Goal: Task Accomplishment & Management: Manage account settings

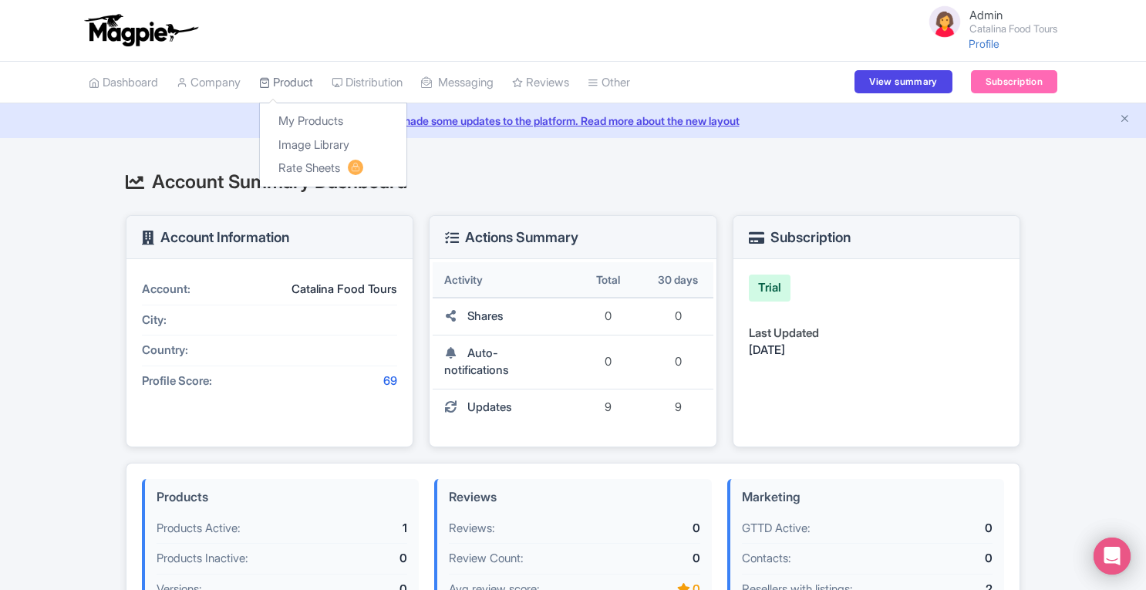
click at [305, 76] on link "Product" at bounding box center [286, 83] width 54 height 42
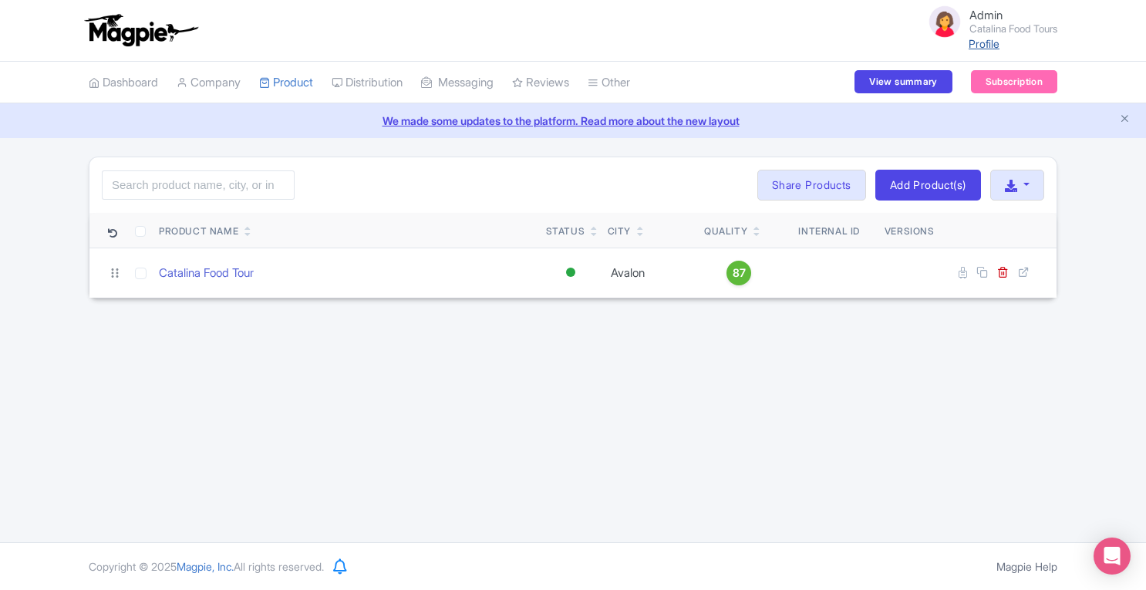
click at [975, 49] on link "Profile" at bounding box center [984, 43] width 31 height 13
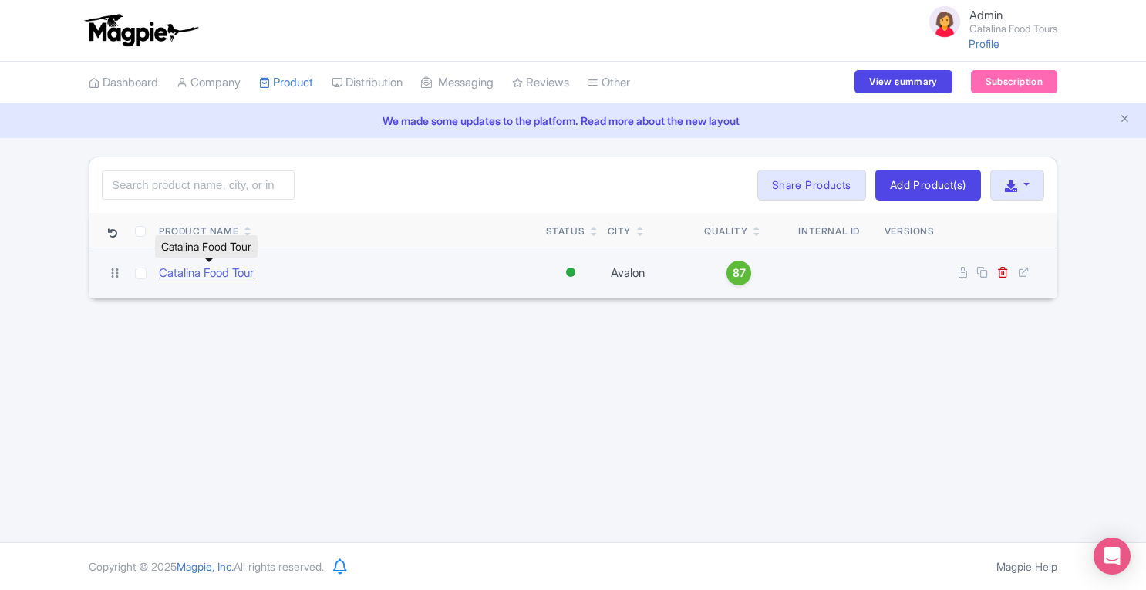
click at [211, 271] on link "Catalina Food Tour" at bounding box center [206, 274] width 95 height 18
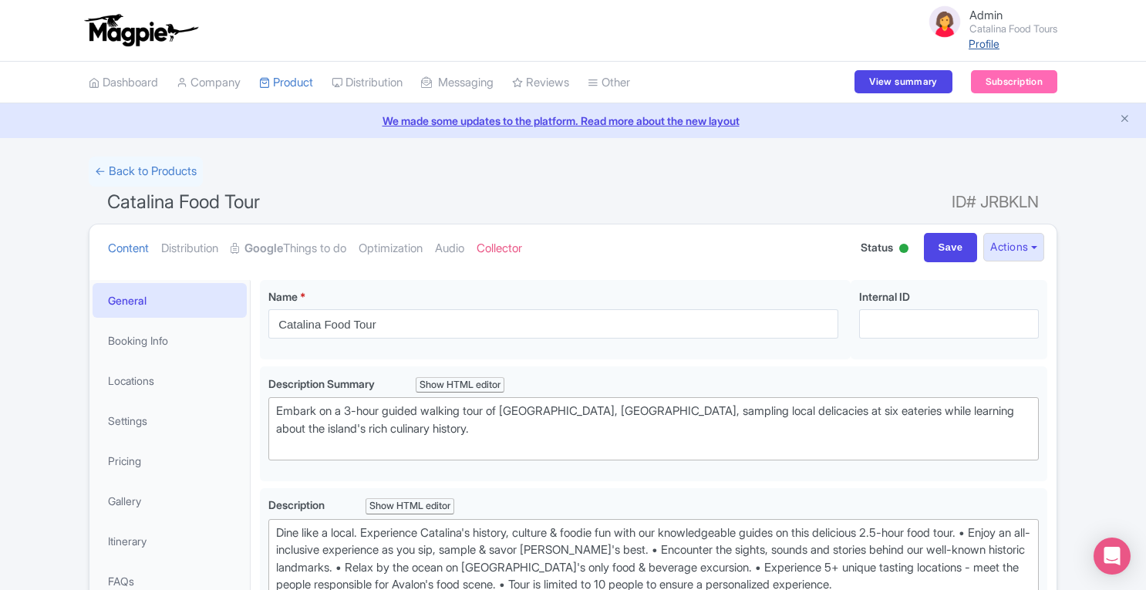
click at [971, 46] on link "Profile" at bounding box center [984, 43] width 31 height 13
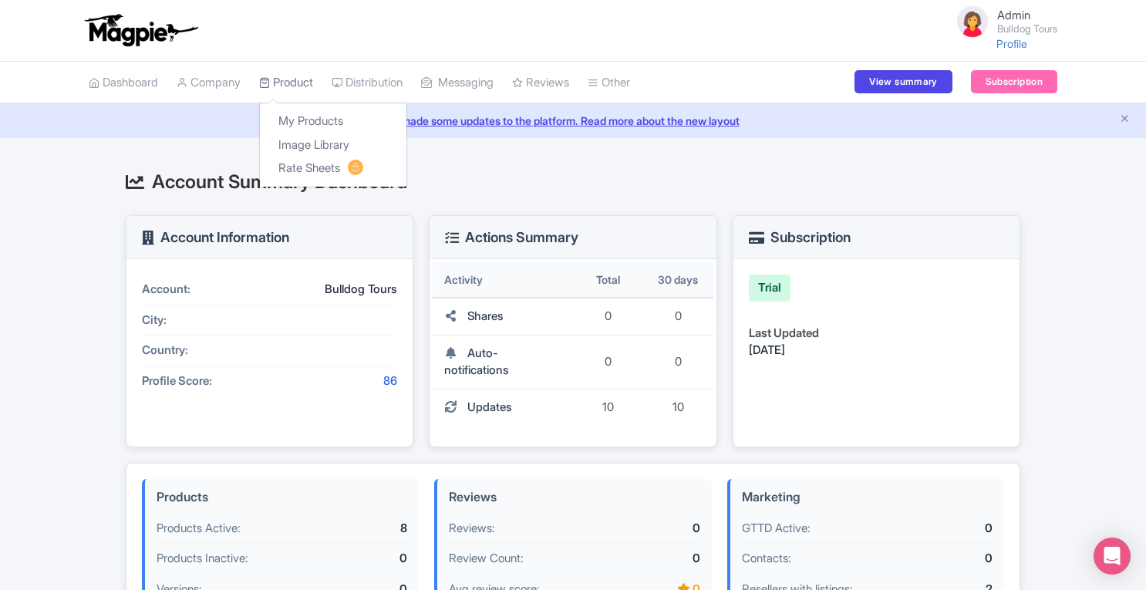
click at [302, 73] on link "Product" at bounding box center [286, 83] width 54 height 42
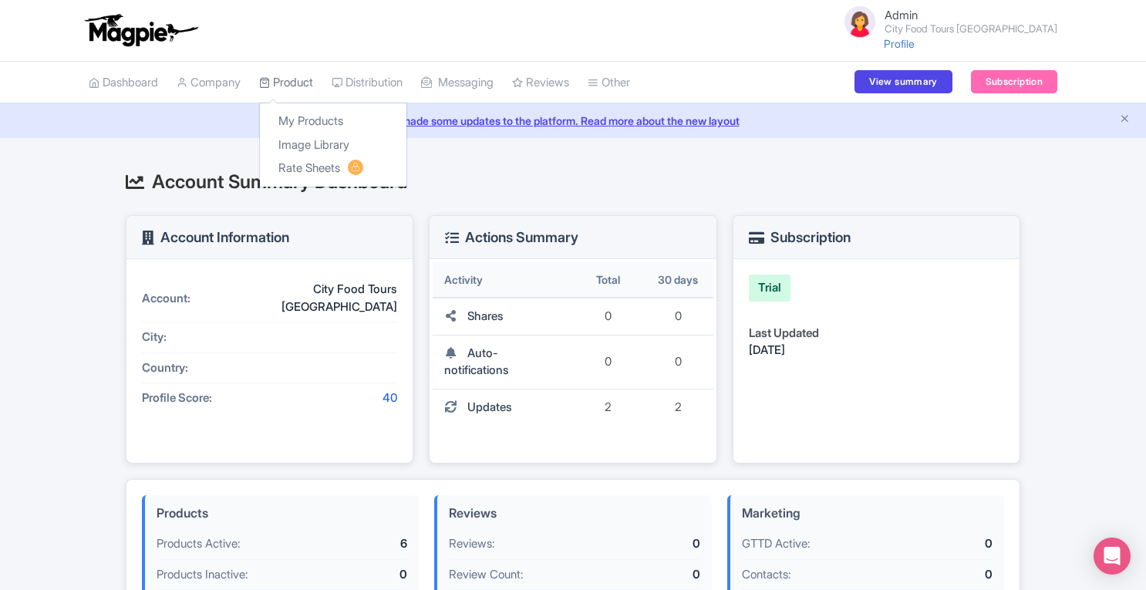
click at [304, 89] on link "Product" at bounding box center [286, 83] width 54 height 42
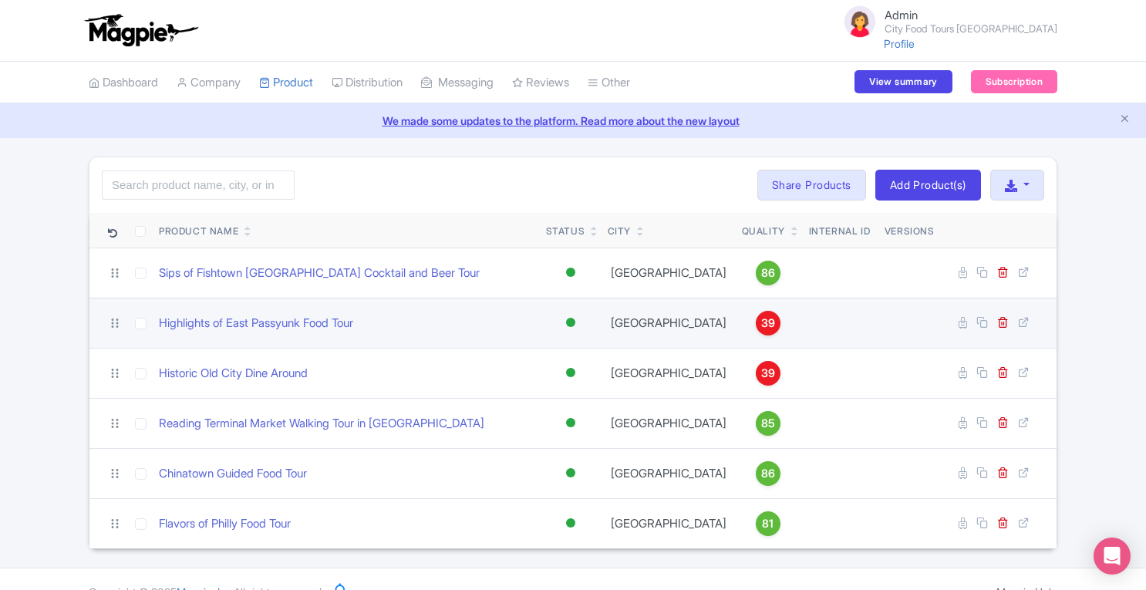
click at [761, 320] on span "39" at bounding box center [768, 323] width 14 height 17
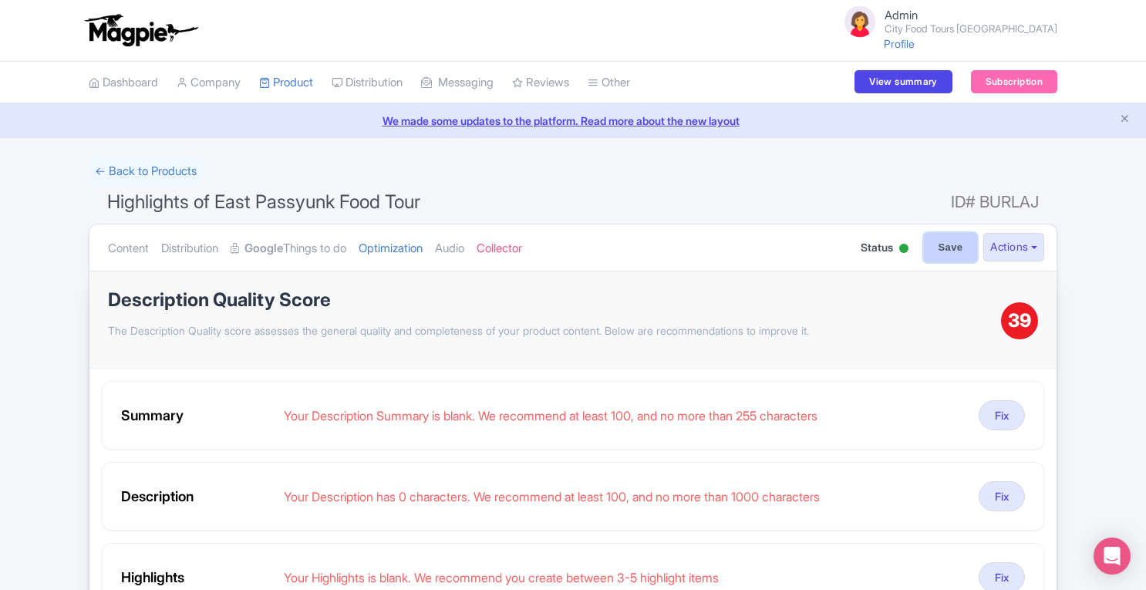
click at [943, 248] on input "Save" at bounding box center [951, 247] width 54 height 29
type input "Saving..."
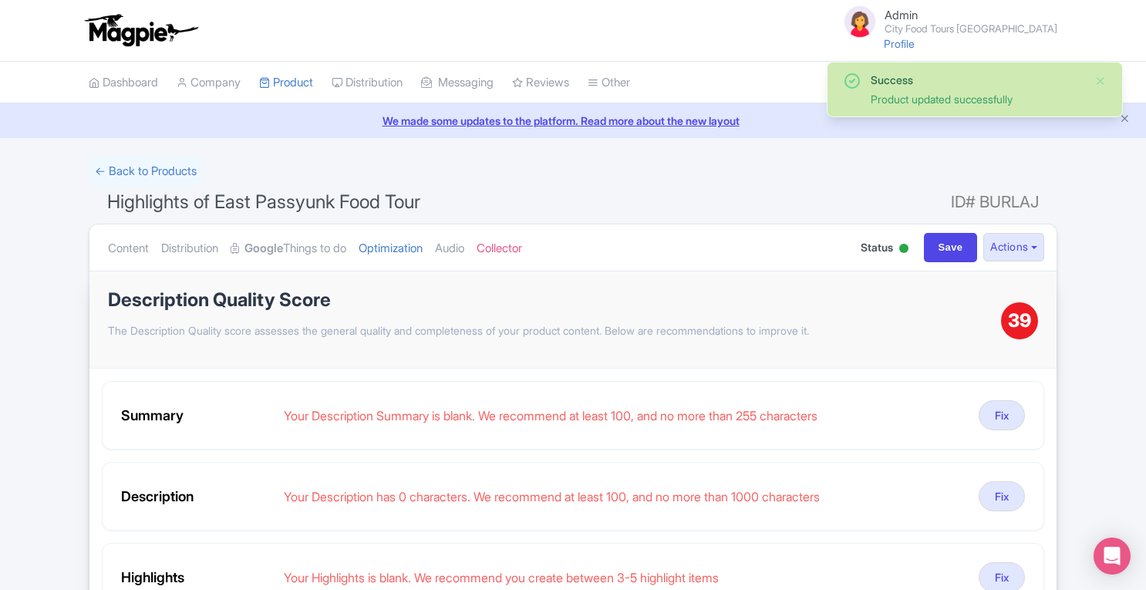
click at [1145, 160] on html "Admin City Food Tours [GEOGRAPHIC_DATA] Profile Users Settings Sign out Dashboa…" at bounding box center [573, 295] width 1146 height 590
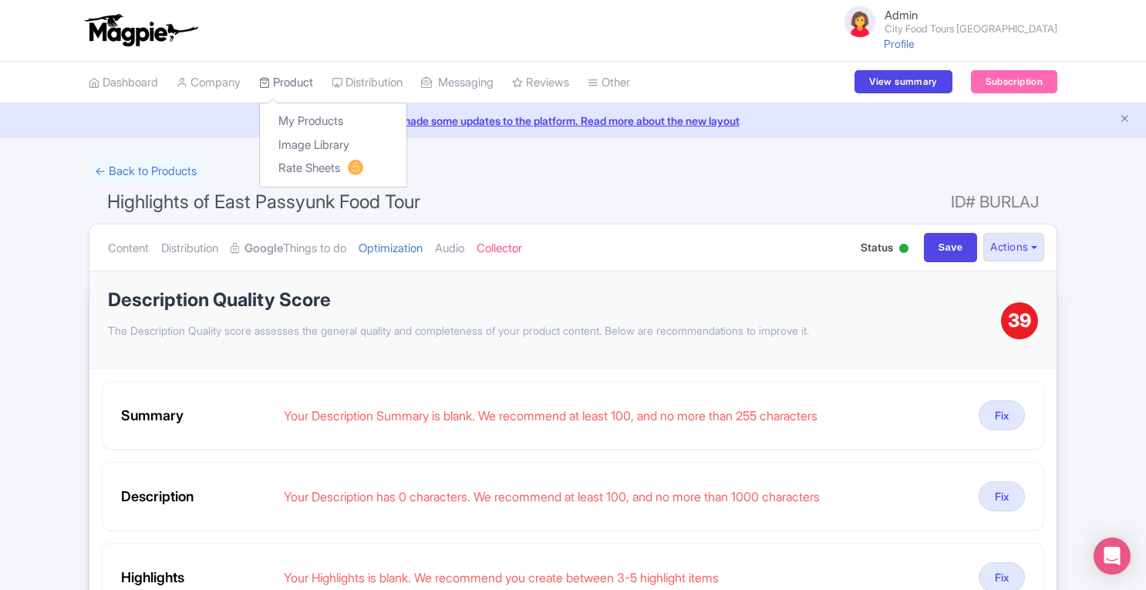
click at [288, 83] on link "Product" at bounding box center [286, 83] width 54 height 42
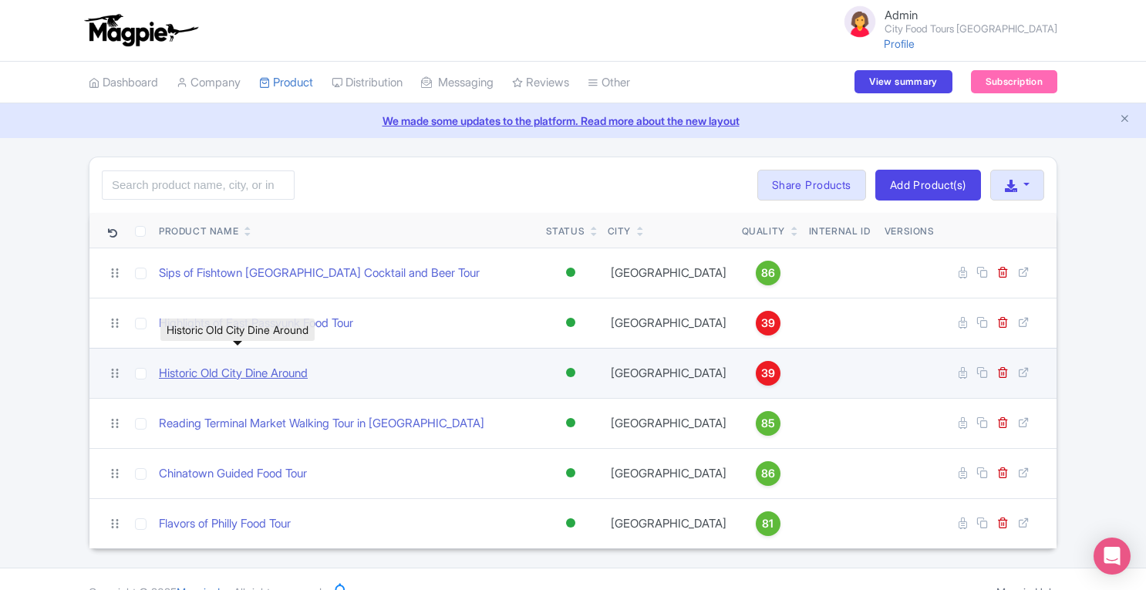
click at [305, 369] on link "Historic Old City Dine Around" at bounding box center [233, 374] width 149 height 18
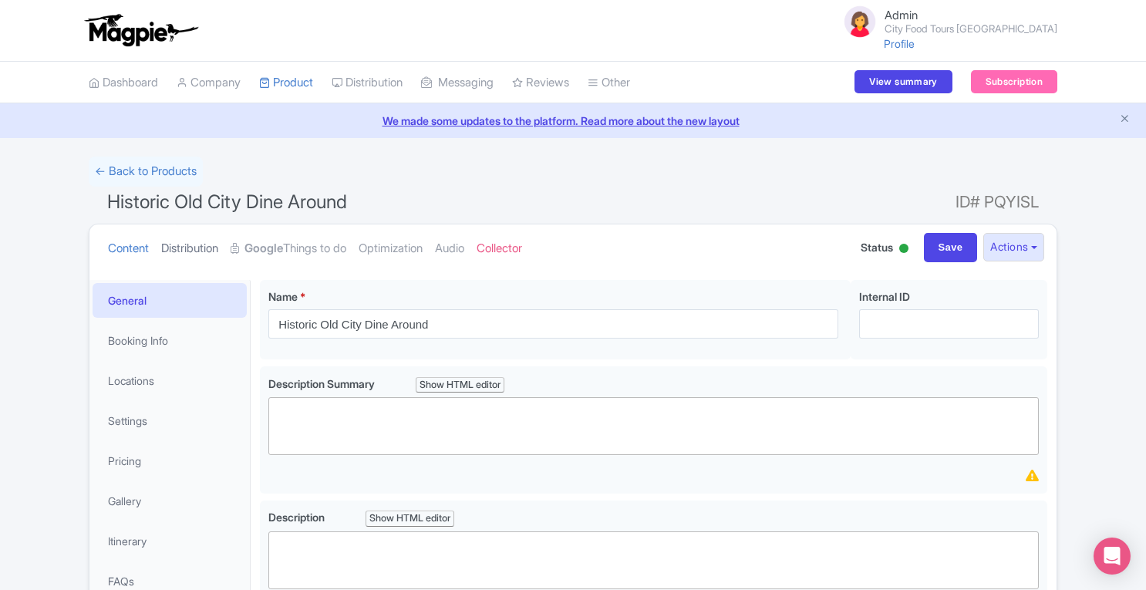
click at [201, 237] on link "Distribution" at bounding box center [189, 248] width 57 height 49
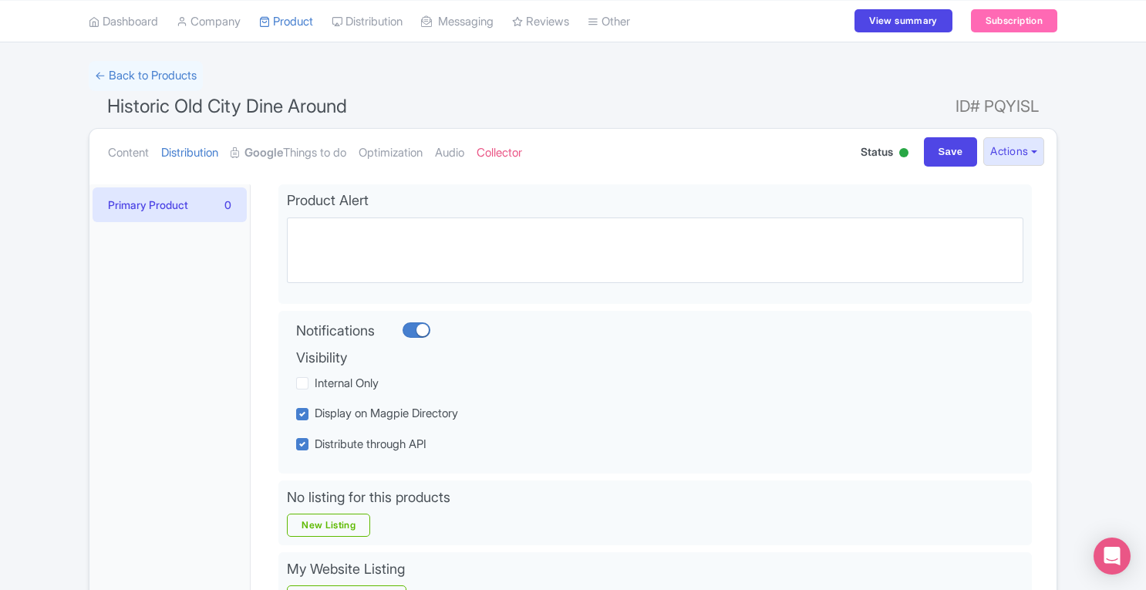
scroll to position [94, 0]
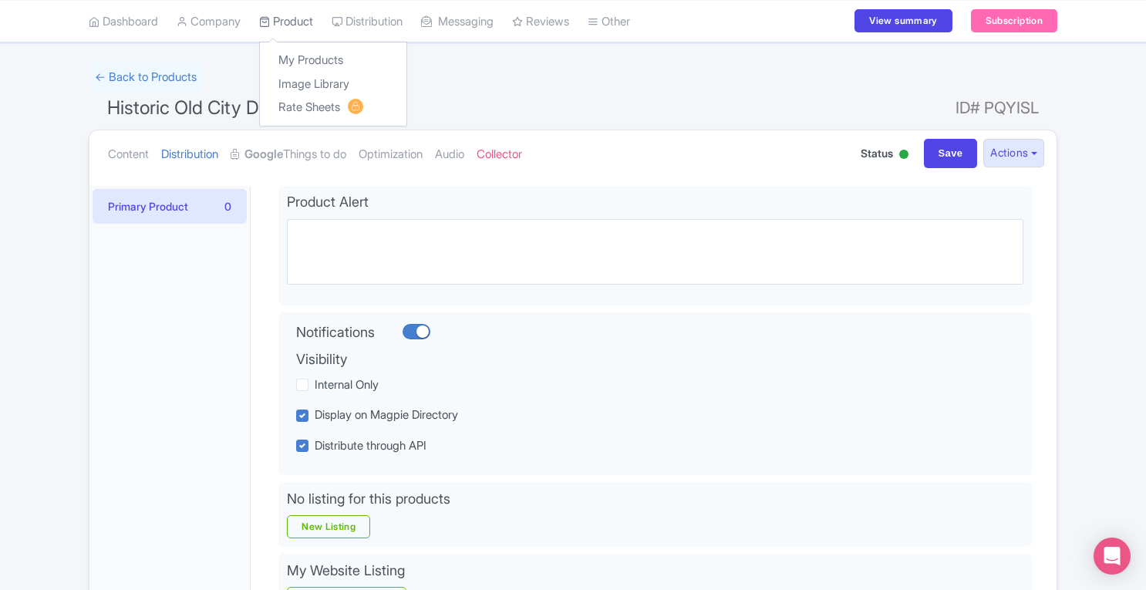
click at [287, 15] on link "Product" at bounding box center [286, 21] width 54 height 42
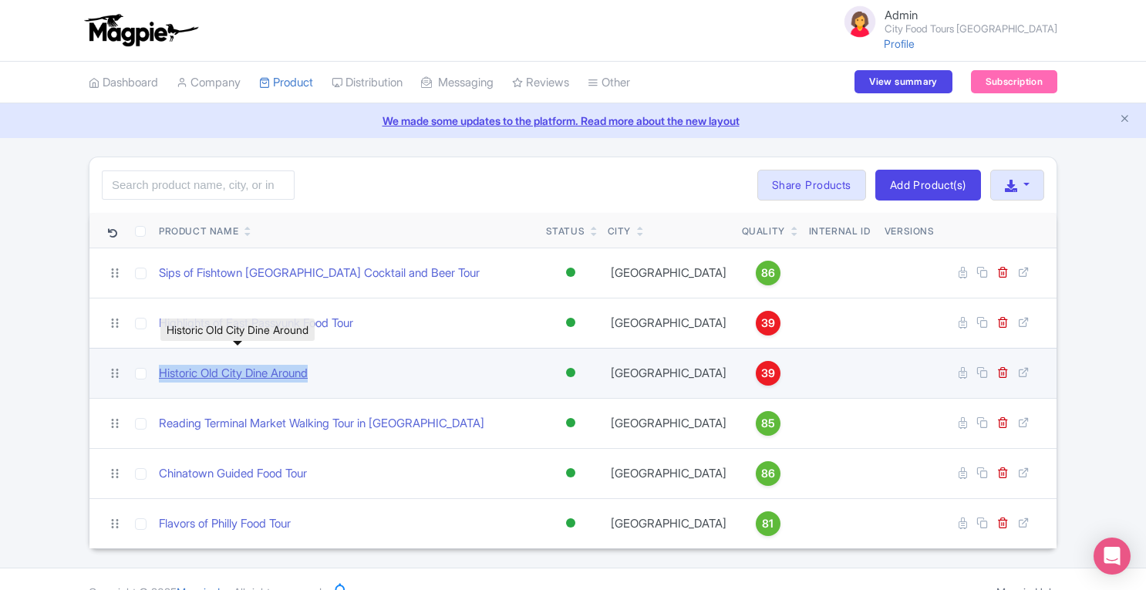
drag, startPoint x: 338, startPoint y: 369, endPoint x: 162, endPoint y: 376, distance: 176.0
click at [162, 376] on div "Historic Old City Dine Around" at bounding box center [346, 374] width 375 height 18
copy link "Historic Old City Dine Around"
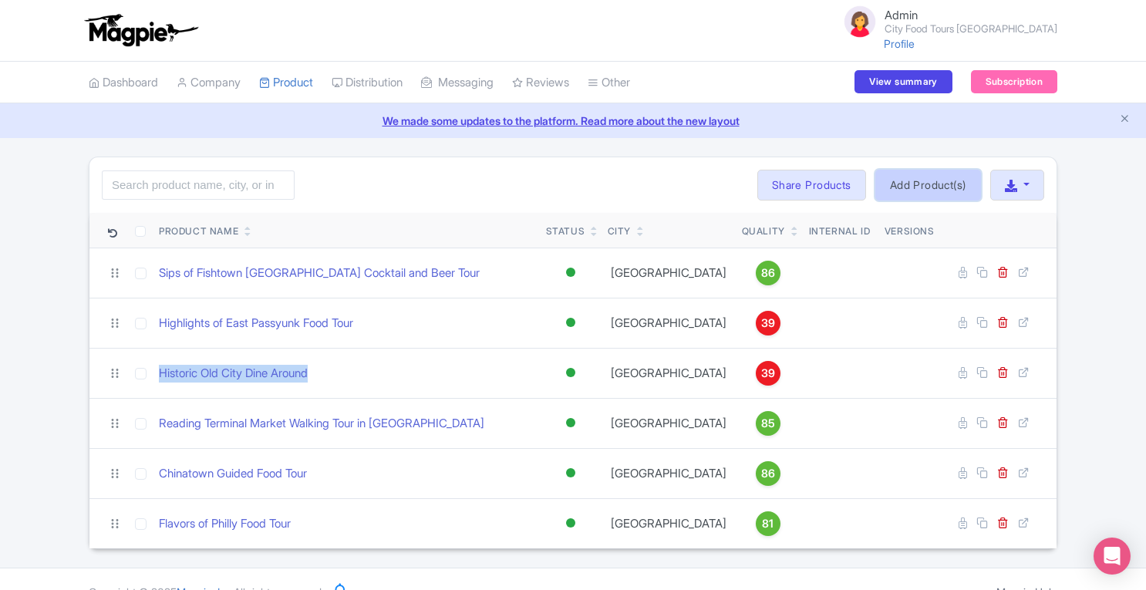
click at [931, 175] on link "Add Product(s)" at bounding box center [928, 185] width 106 height 31
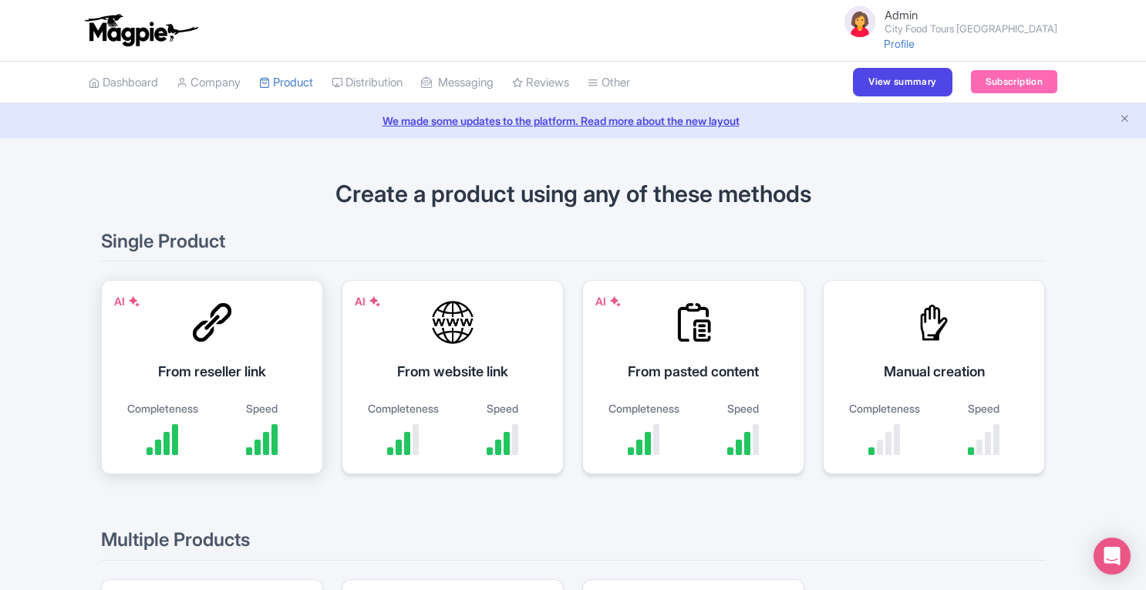
click at [224, 361] on div "From reseller link" at bounding box center [212, 371] width 184 height 21
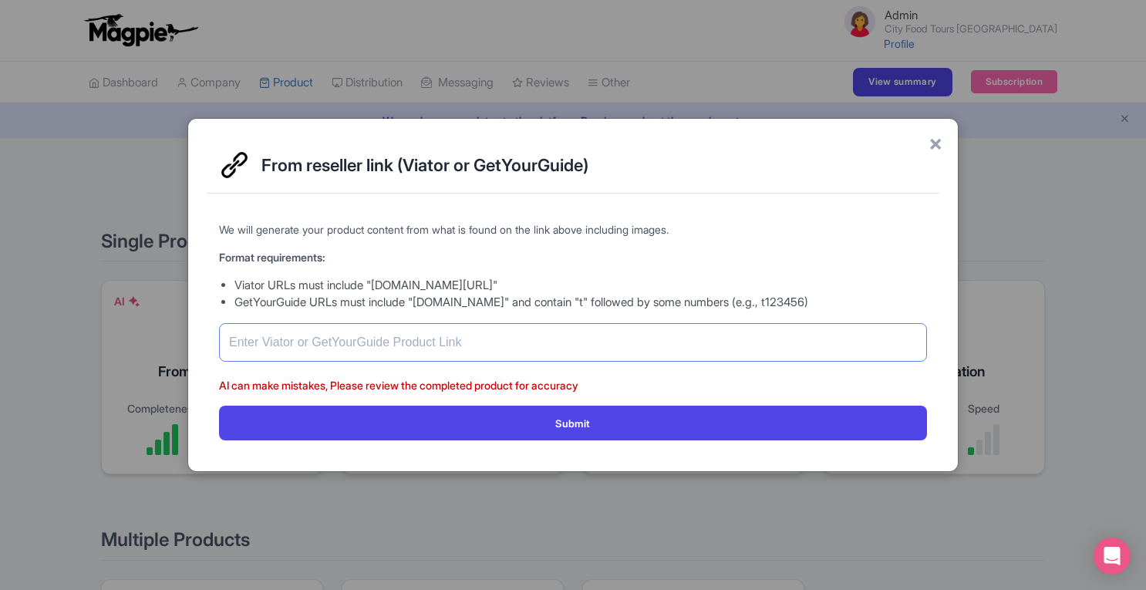
click at [407, 345] on input "text" at bounding box center [573, 342] width 708 height 39
paste input "https://www.viator.com/tours/Philadelphia/Historic-Food-Tour/d906-86032P3"
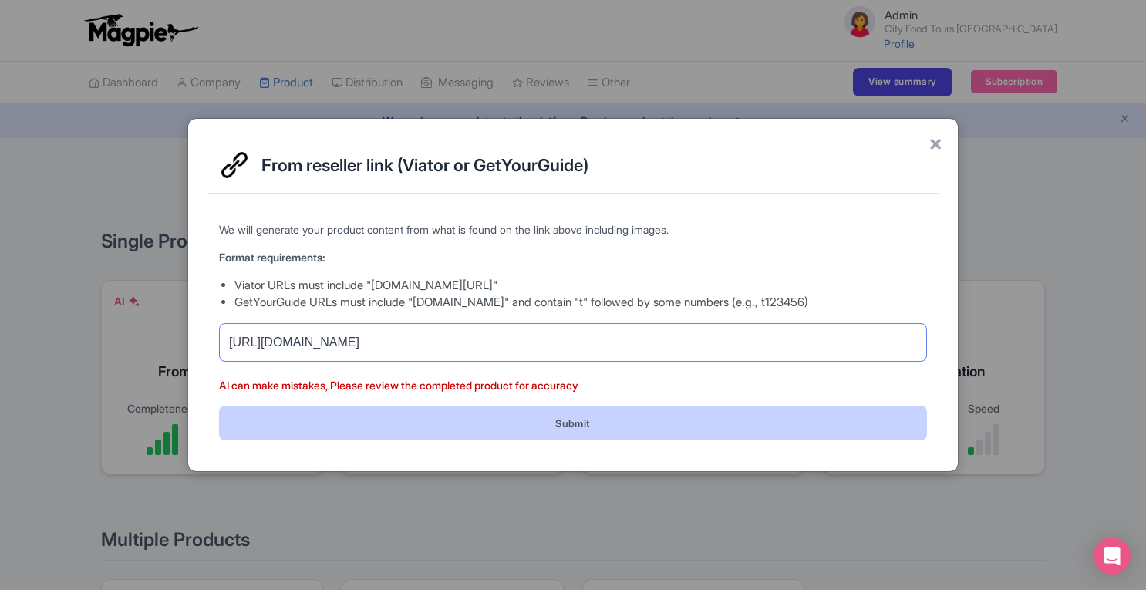
type input "https://www.viator.com/tours/Philadelphia/Historic-Food-Tour/d906-86032P3"
click at [572, 419] on button "Submit" at bounding box center [573, 423] width 708 height 35
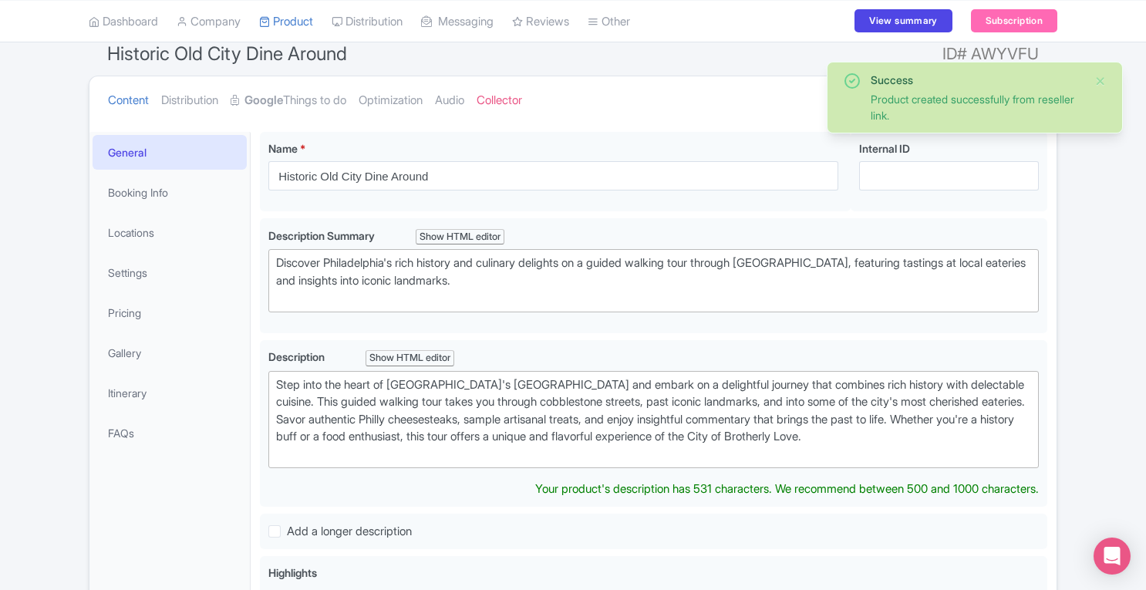
scroll to position [130, 0]
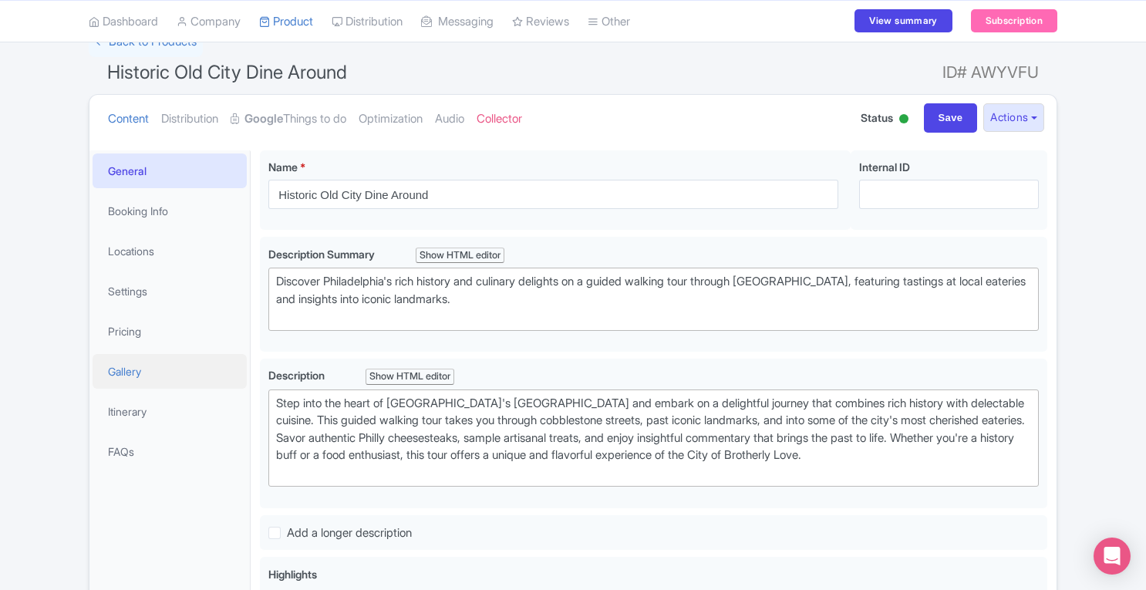
click at [130, 369] on link "Gallery" at bounding box center [170, 371] width 154 height 35
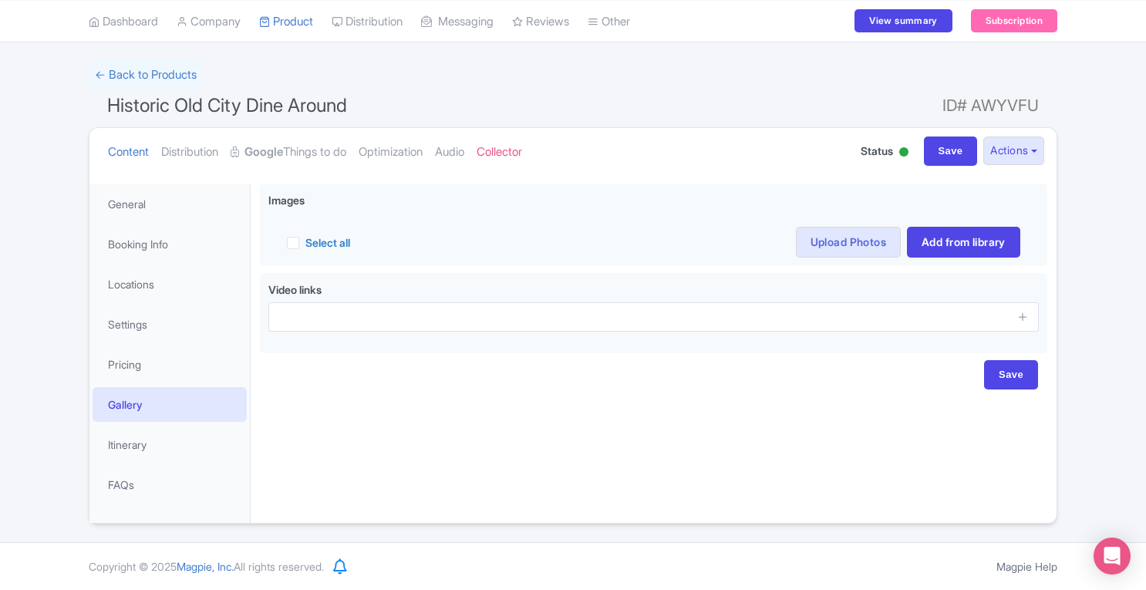
scroll to position [95, 0]
click at [133, 329] on link "Settings" at bounding box center [170, 326] width 154 height 35
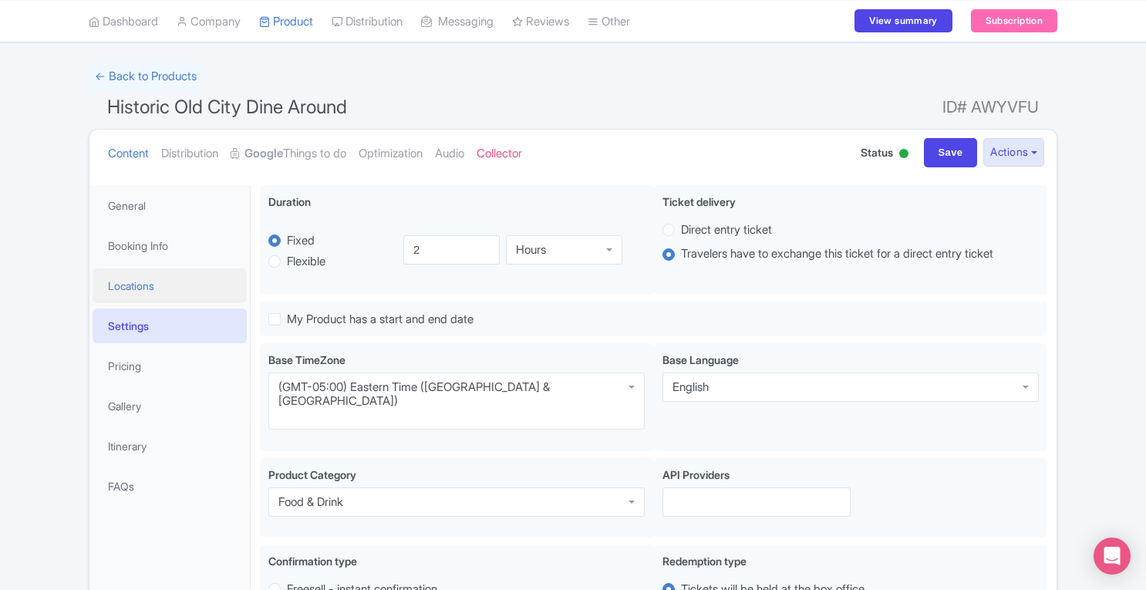
click at [146, 286] on link "Locations" at bounding box center [170, 285] width 154 height 35
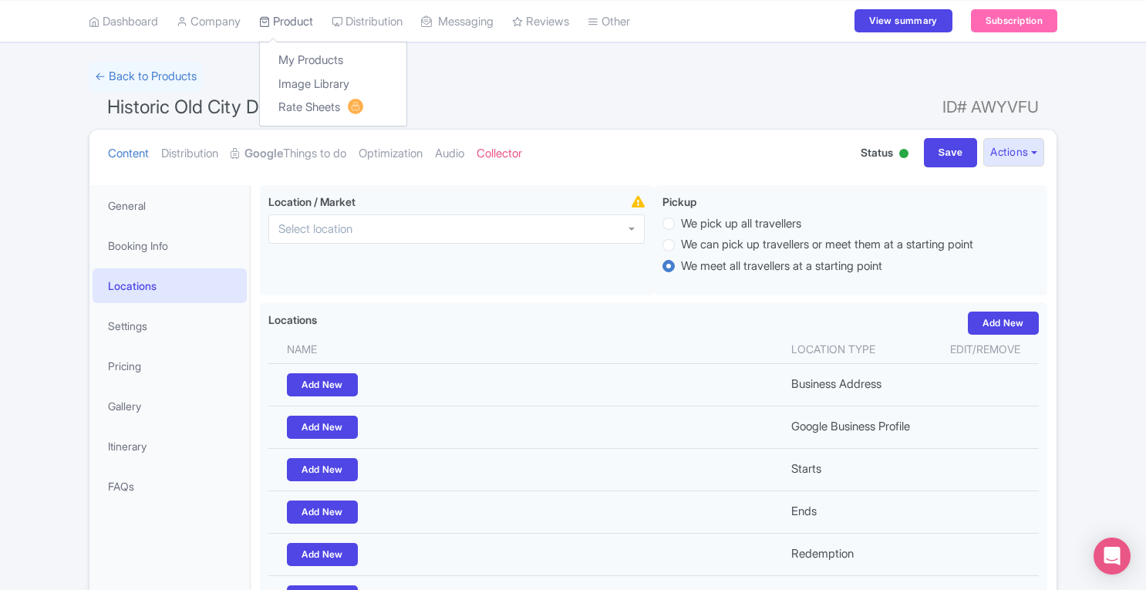
click at [299, 21] on link "Product" at bounding box center [286, 21] width 54 height 42
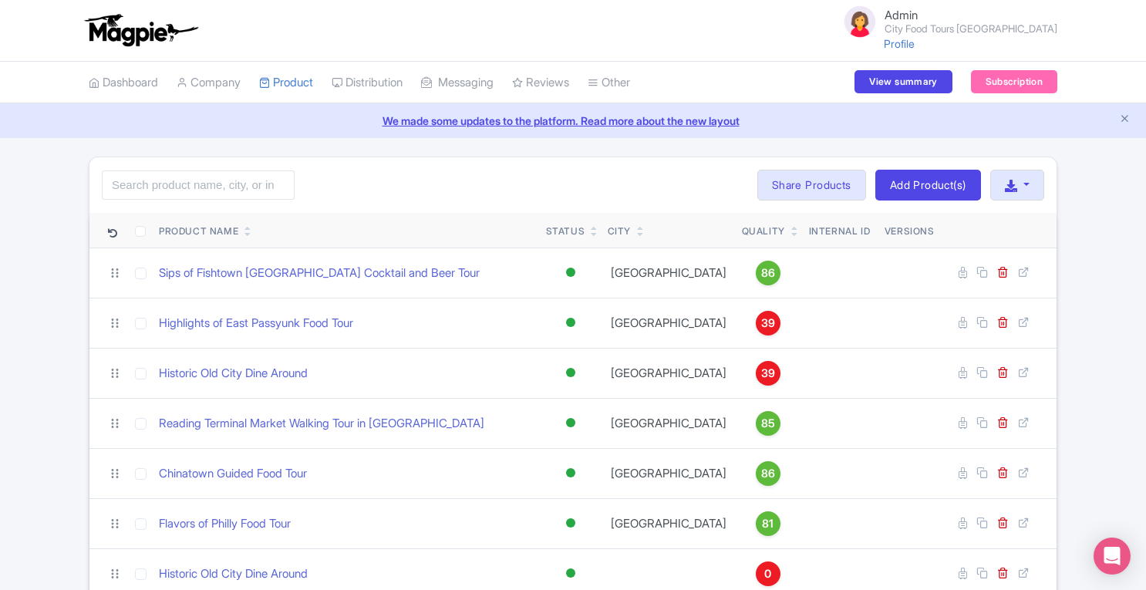
scroll to position [71, 0]
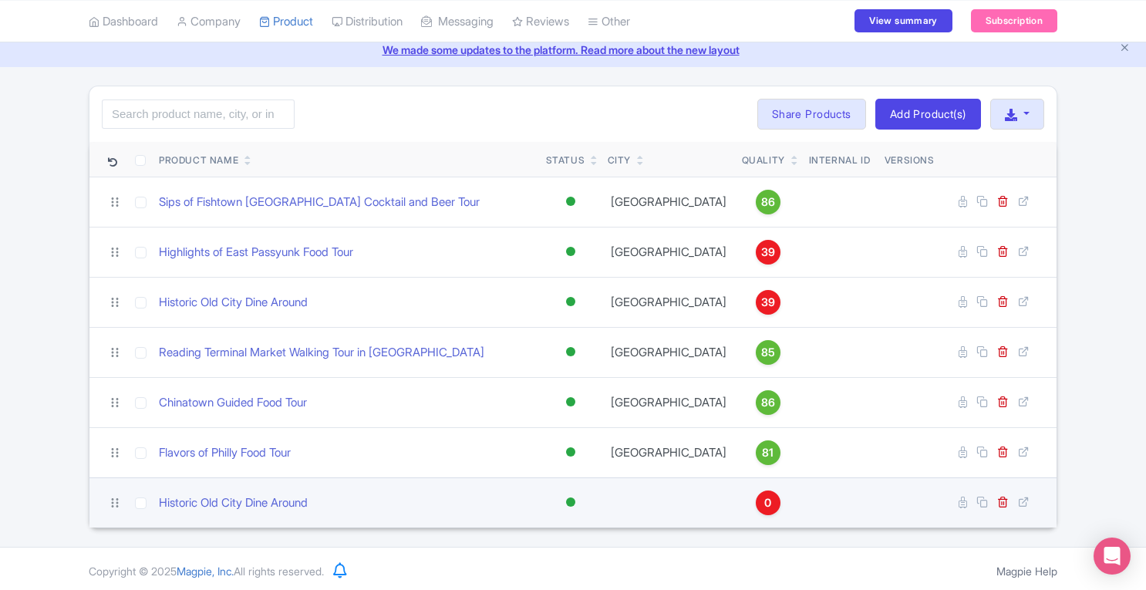
click at [764, 504] on span "0" at bounding box center [767, 502] width 7 height 17
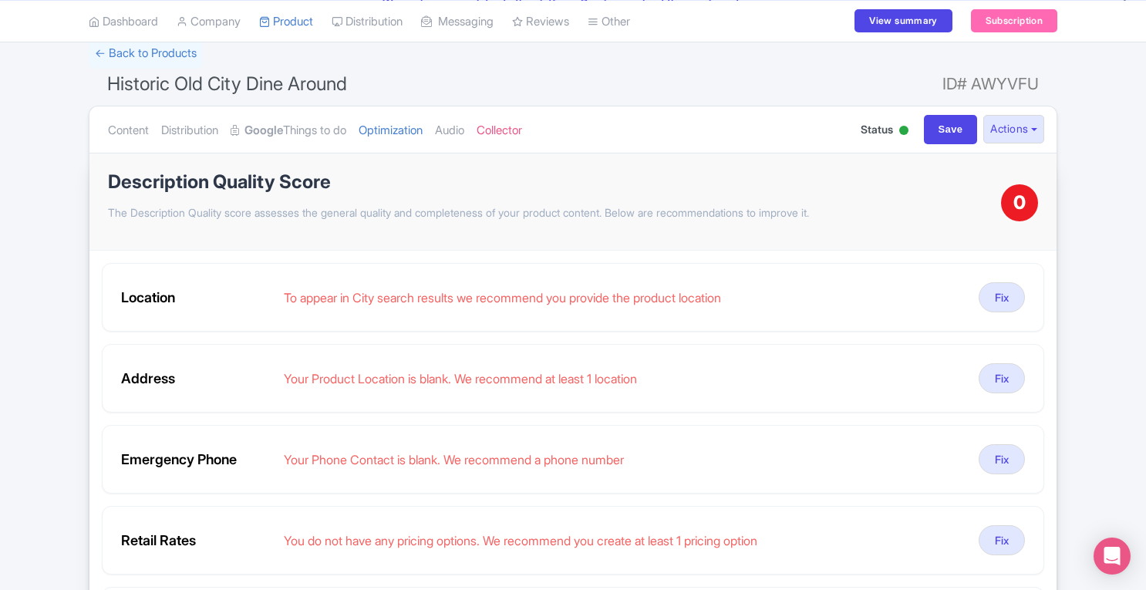
scroll to position [115, 0]
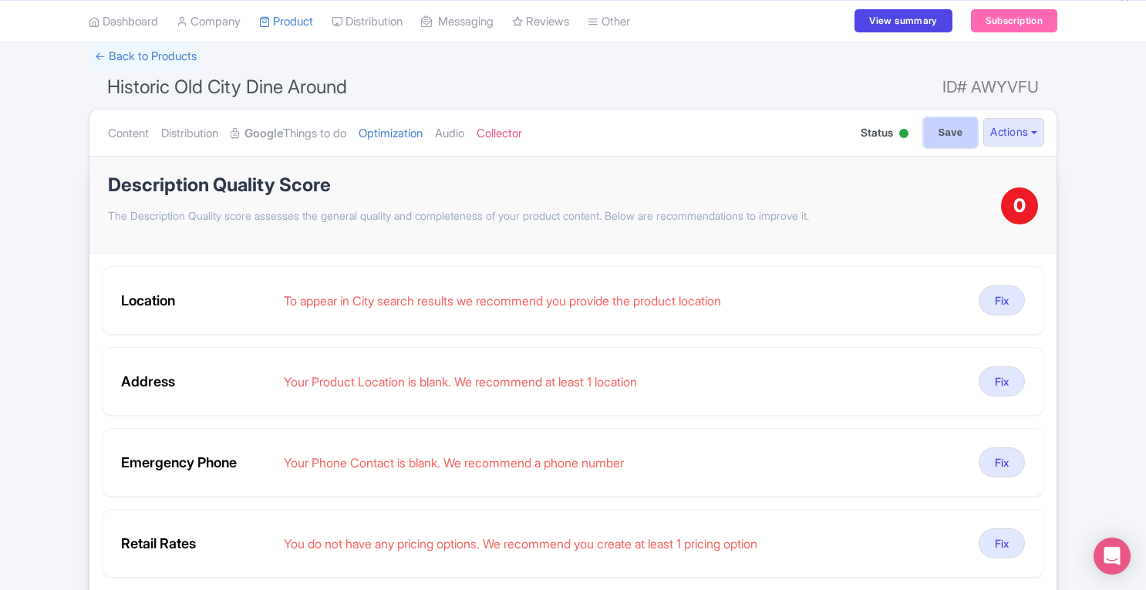
click at [938, 127] on input "Save" at bounding box center [951, 132] width 54 height 29
type input "Saving..."
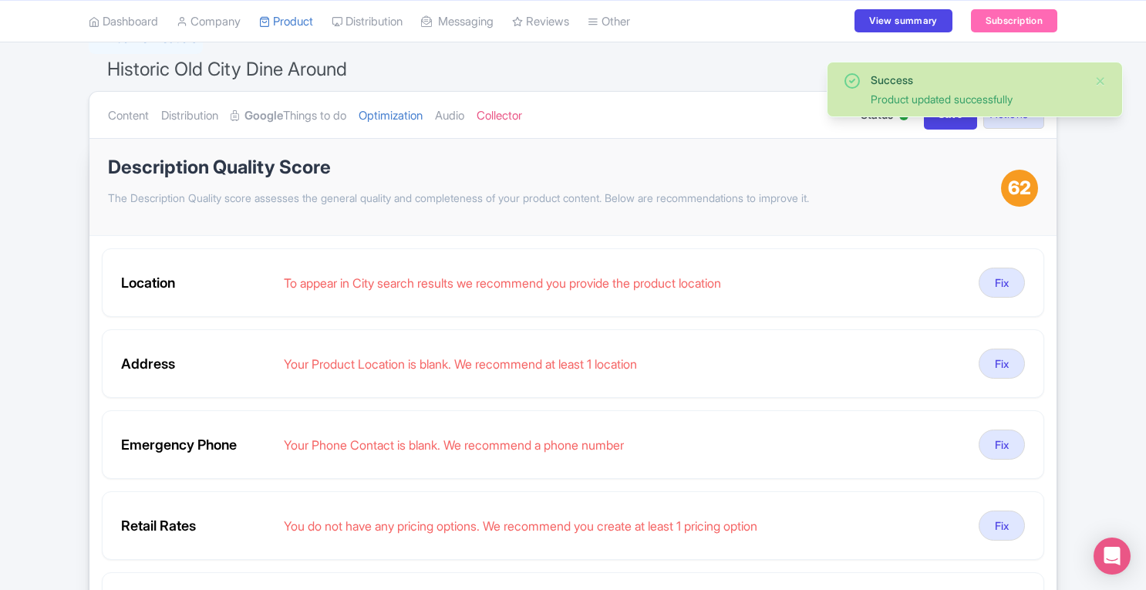
scroll to position [51, 0]
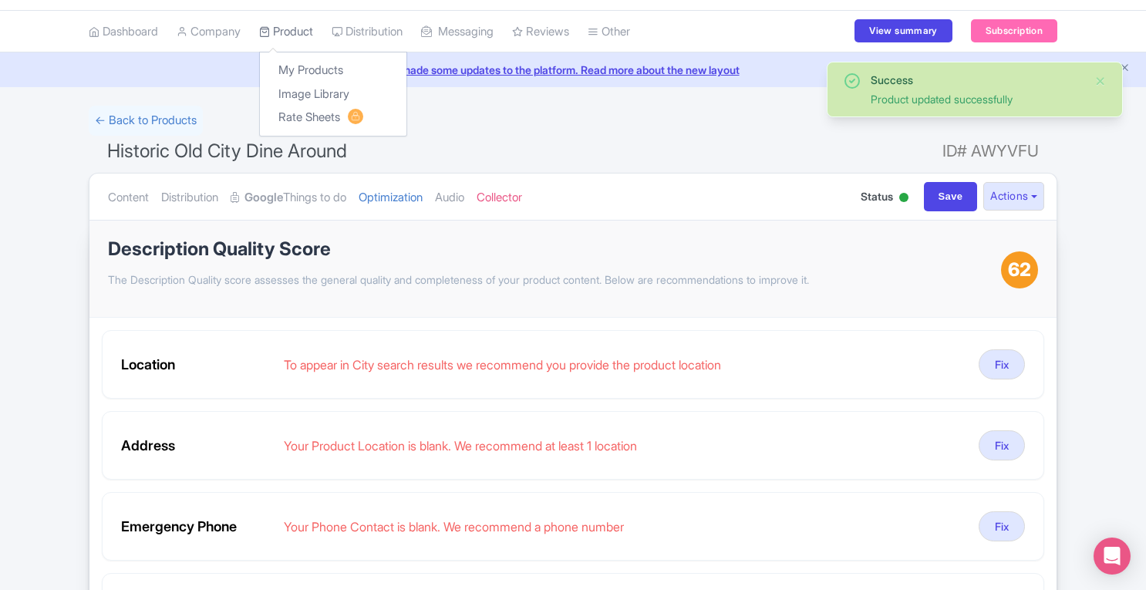
click at [305, 29] on link "Product" at bounding box center [286, 32] width 54 height 42
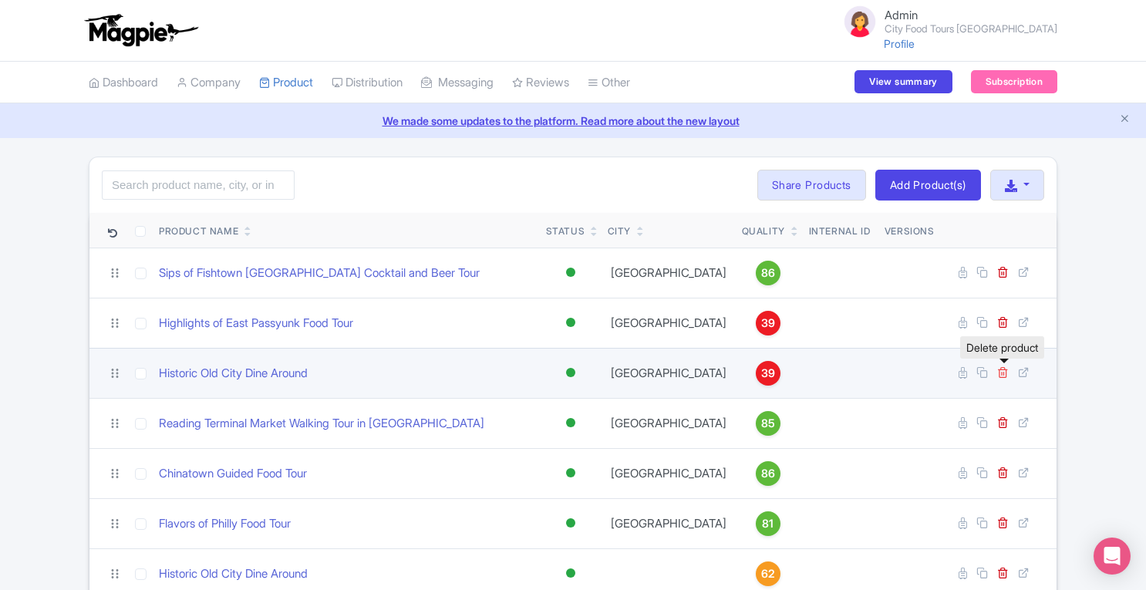
click at [1000, 371] on icon at bounding box center [1003, 372] width 12 height 12
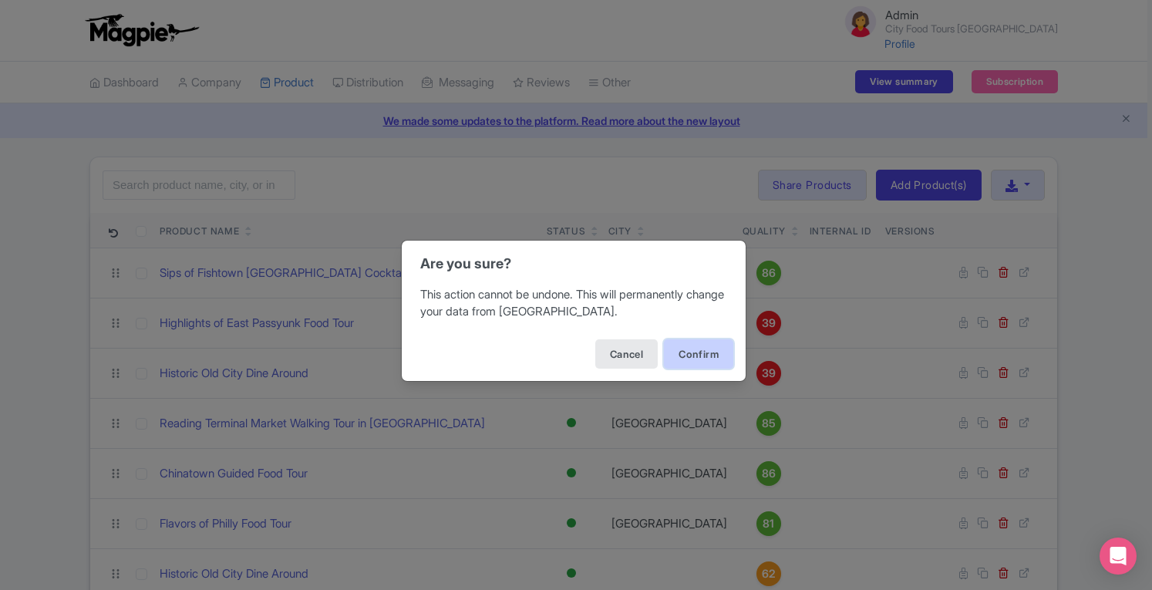
click at [690, 351] on button "Confirm" at bounding box center [698, 353] width 69 height 29
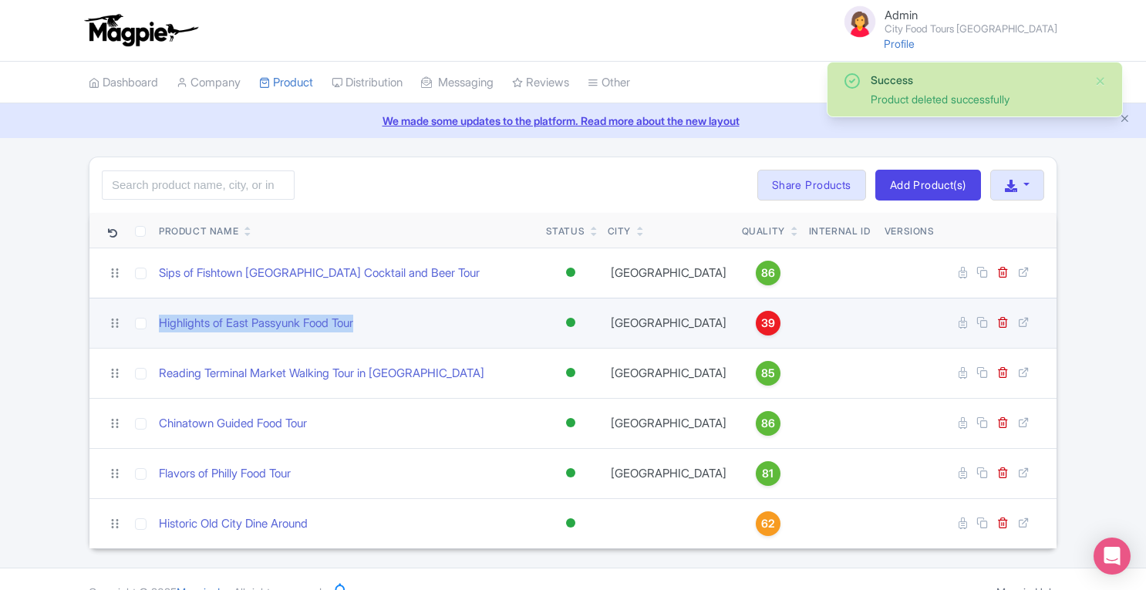
drag, startPoint x: 379, startPoint y: 326, endPoint x: 162, endPoint y: 335, distance: 216.9
click at [162, 335] on td "Highlights of East Passyunk Food Tour" at bounding box center [346, 323] width 387 height 50
copy link "Highlights of East Passyunk Food Tour"
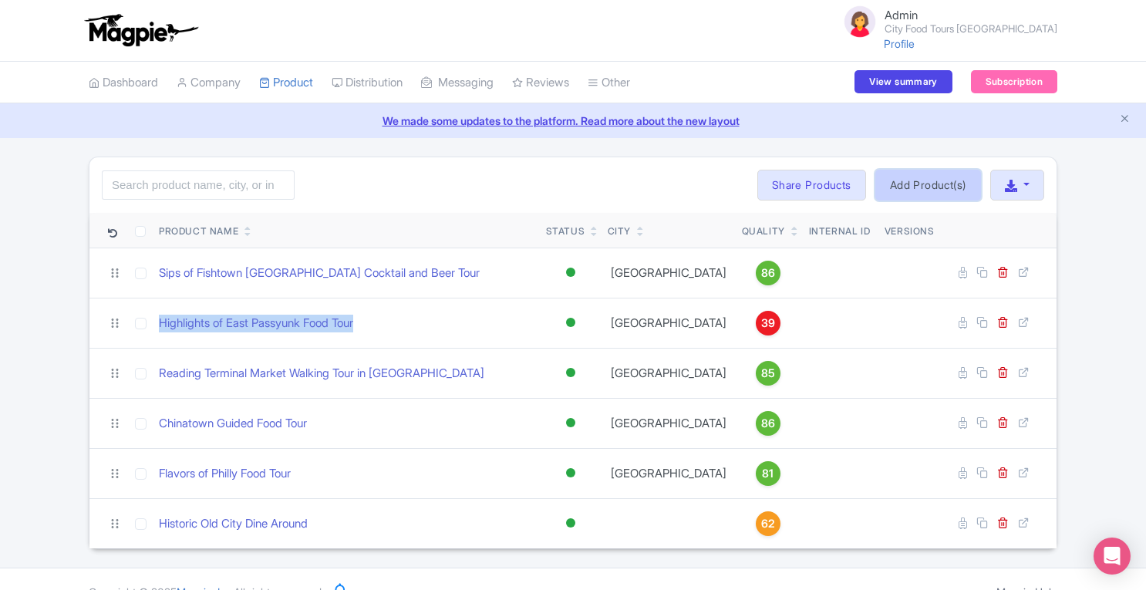
click at [956, 181] on link "Add Product(s)" at bounding box center [928, 185] width 106 height 31
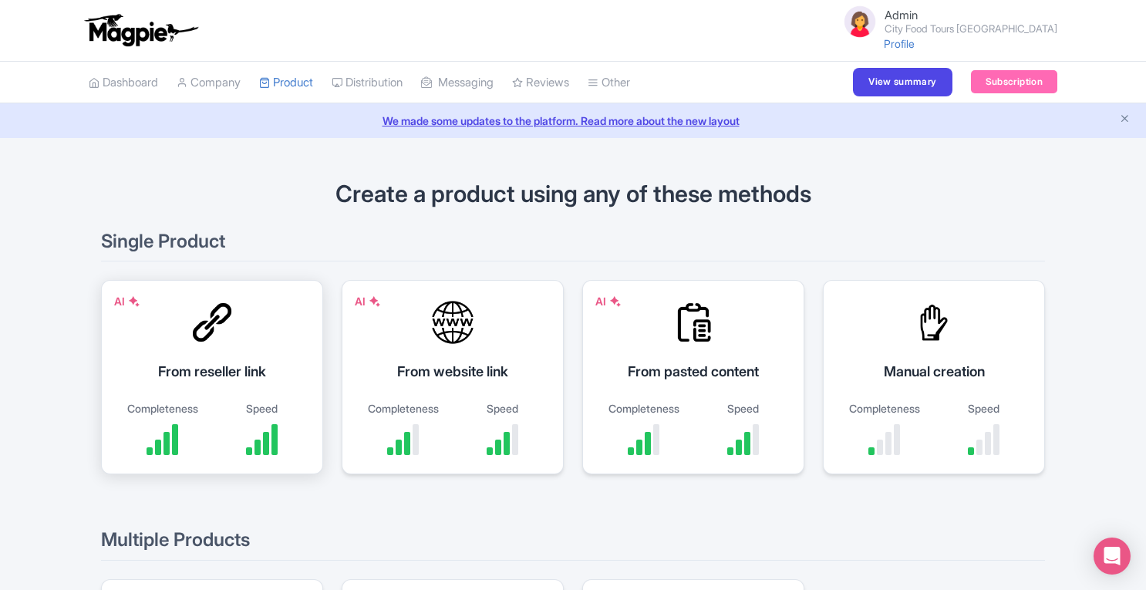
click at [225, 398] on div "AI From reseller link Completeness Speed" at bounding box center [212, 377] width 222 height 194
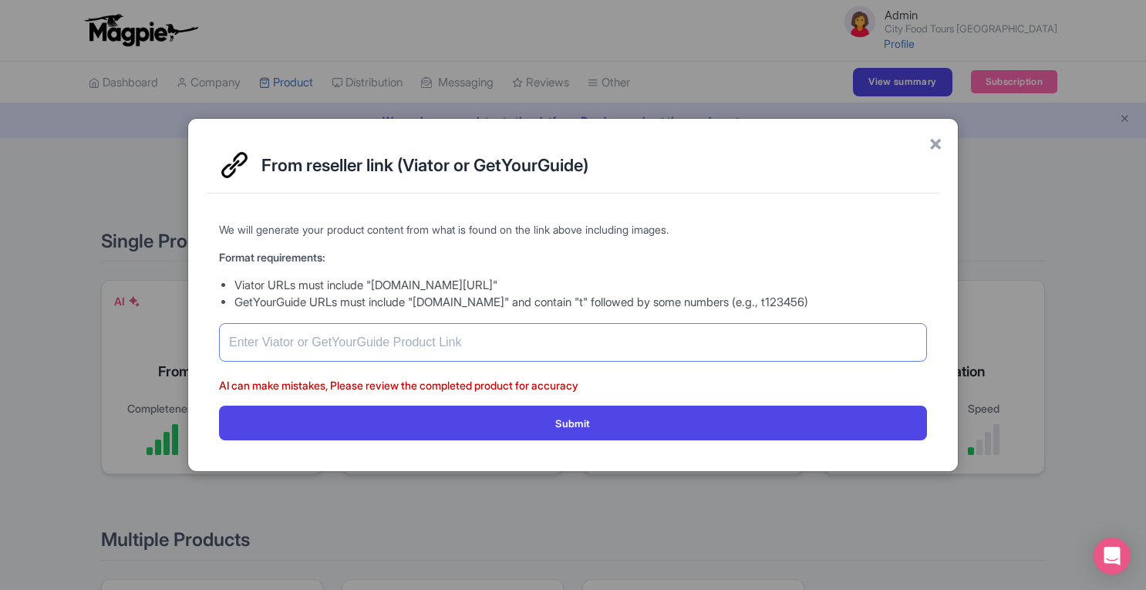
click at [352, 342] on input "text" at bounding box center [573, 342] width 708 height 39
paste input "[URL][DOMAIN_NAME]"
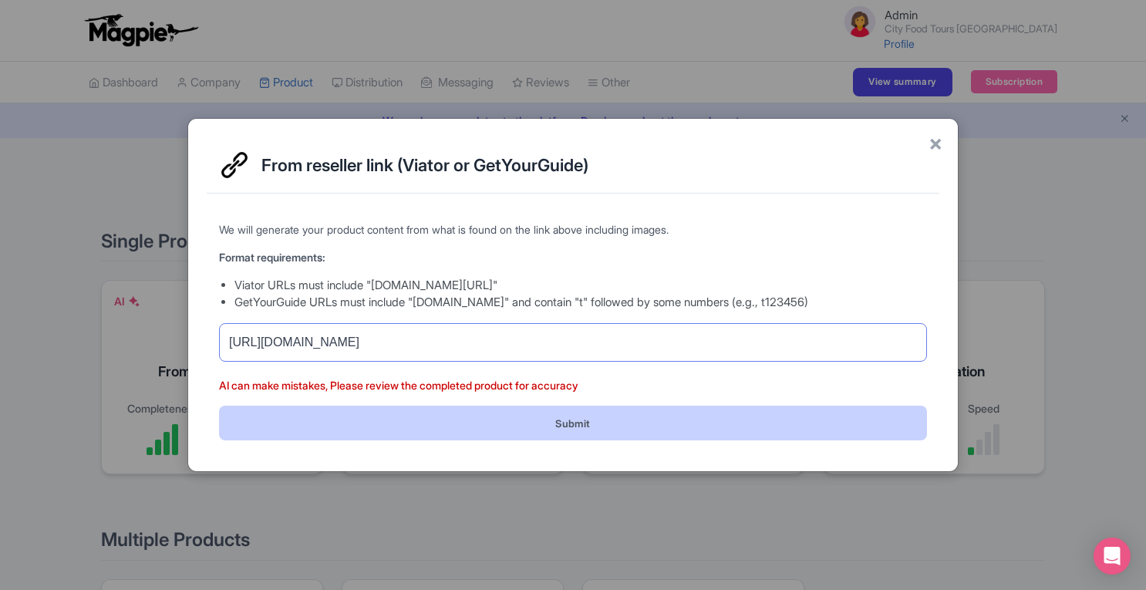
type input "[URL][DOMAIN_NAME]"
click at [559, 422] on button "Submit" at bounding box center [573, 423] width 708 height 35
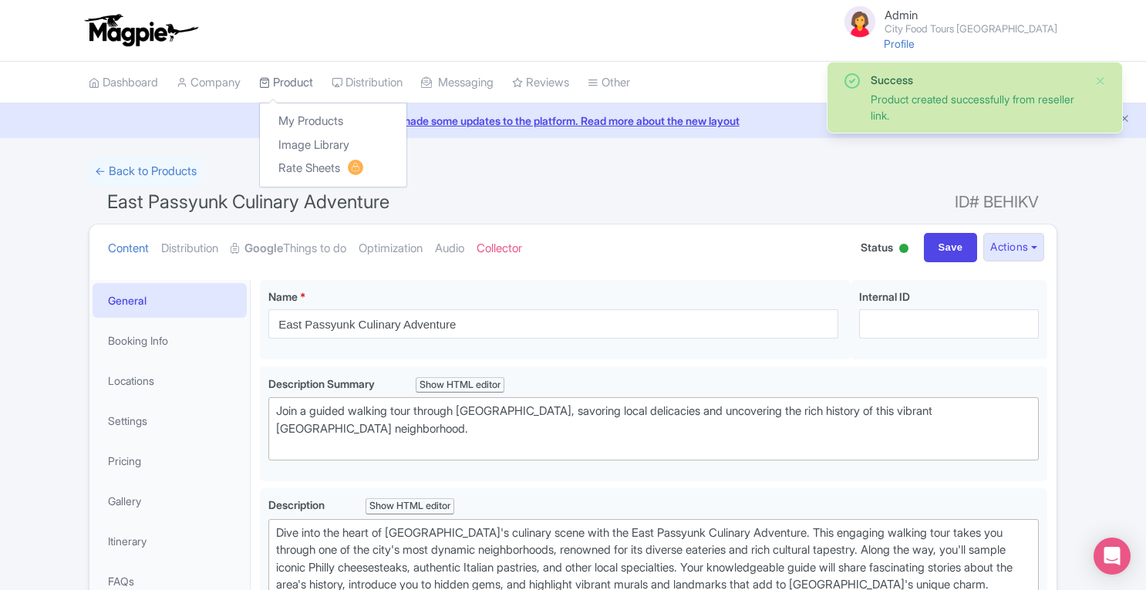
click at [284, 86] on link "Product" at bounding box center [286, 83] width 54 height 42
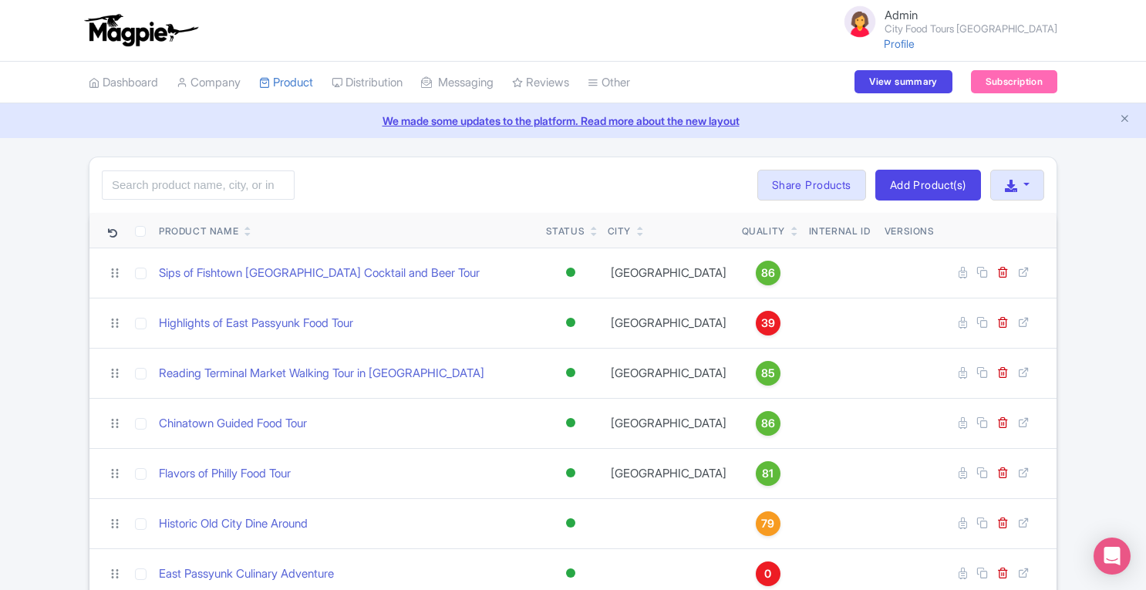
scroll to position [71, 0]
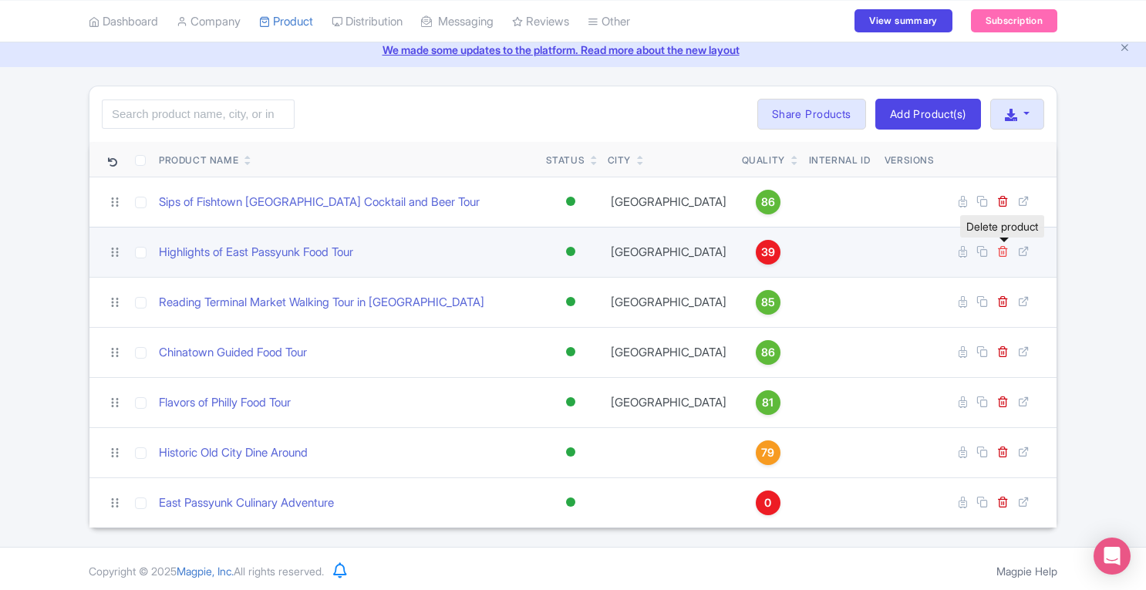
click at [1004, 248] on icon at bounding box center [1003, 251] width 12 height 12
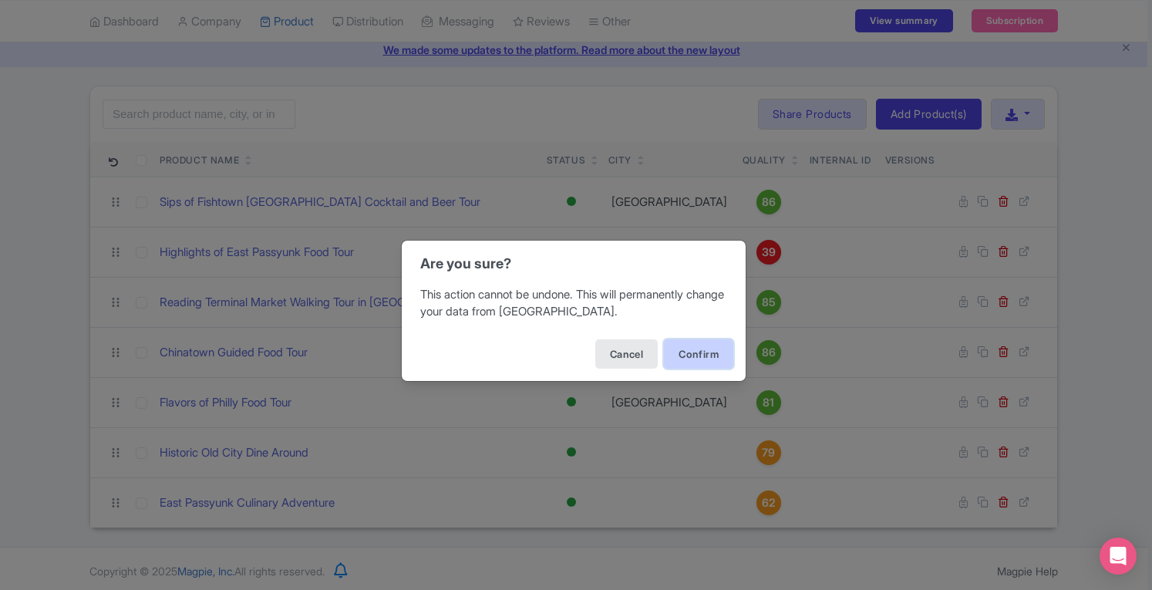
click at [693, 352] on button "Confirm" at bounding box center [698, 353] width 69 height 29
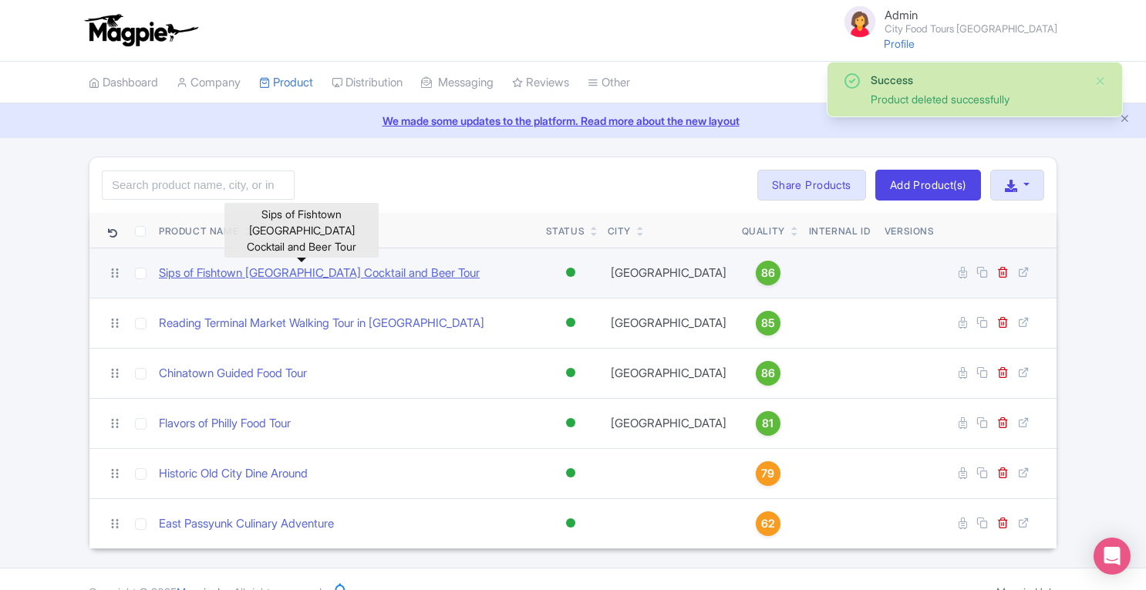
click at [411, 268] on link "Sips of Fishtown [GEOGRAPHIC_DATA] Cocktail and Beer Tour" at bounding box center [319, 274] width 321 height 18
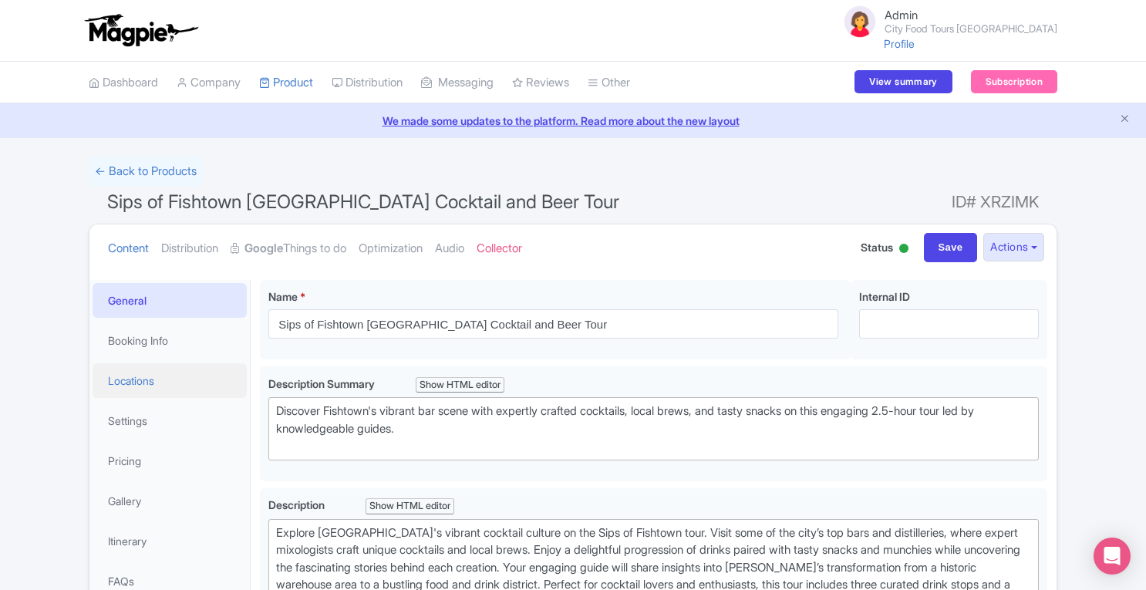
click at [152, 376] on link "Locations" at bounding box center [170, 380] width 154 height 35
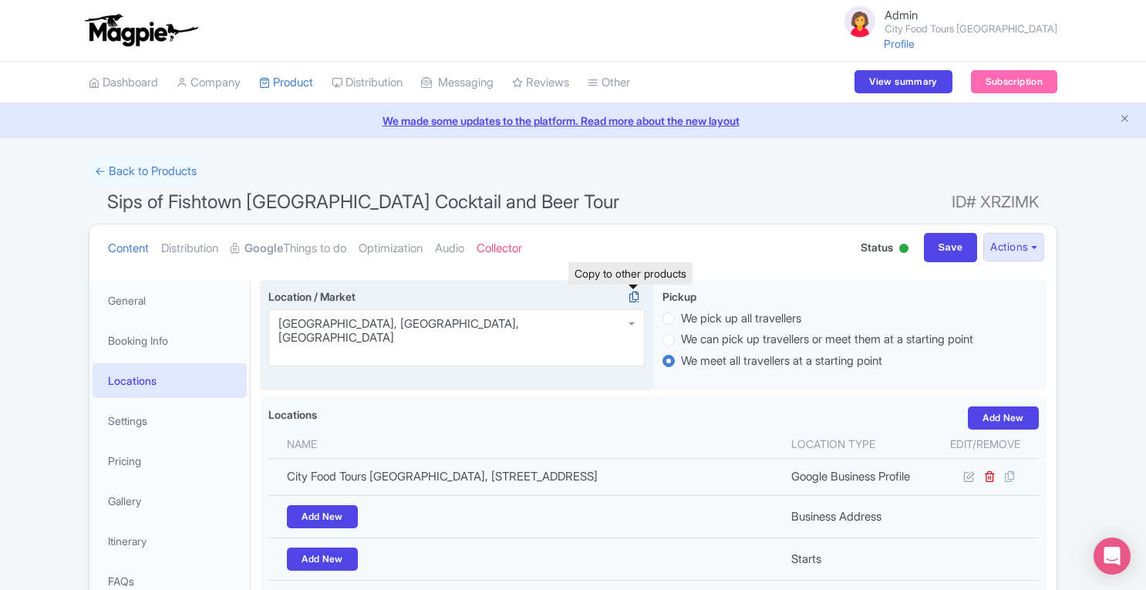
click at [636, 298] on icon at bounding box center [634, 297] width 22 height 14
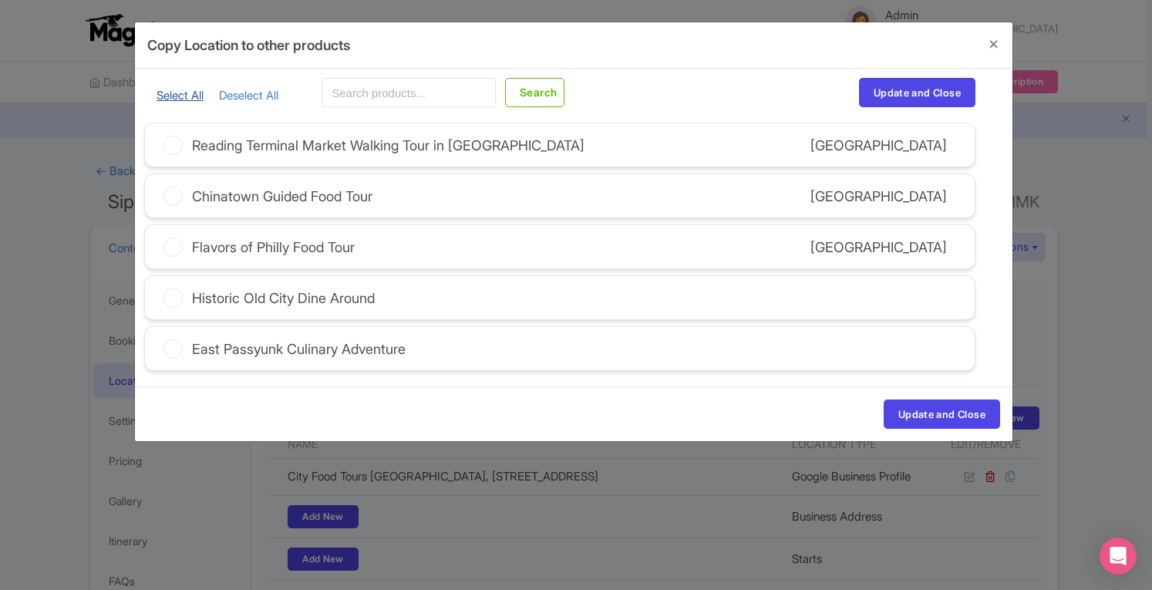
click at [180, 91] on link "Select All" at bounding box center [180, 95] width 47 height 15
click at [929, 410] on button "Update and Close" at bounding box center [942, 414] width 116 height 29
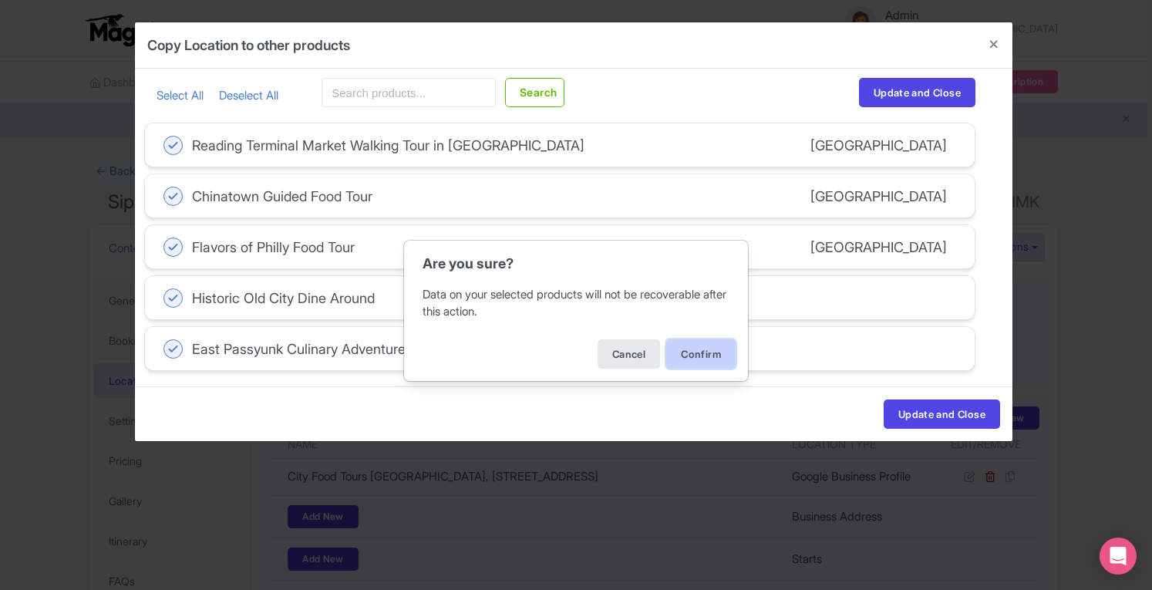
click at [672, 352] on button "Confirm" at bounding box center [700, 353] width 69 height 29
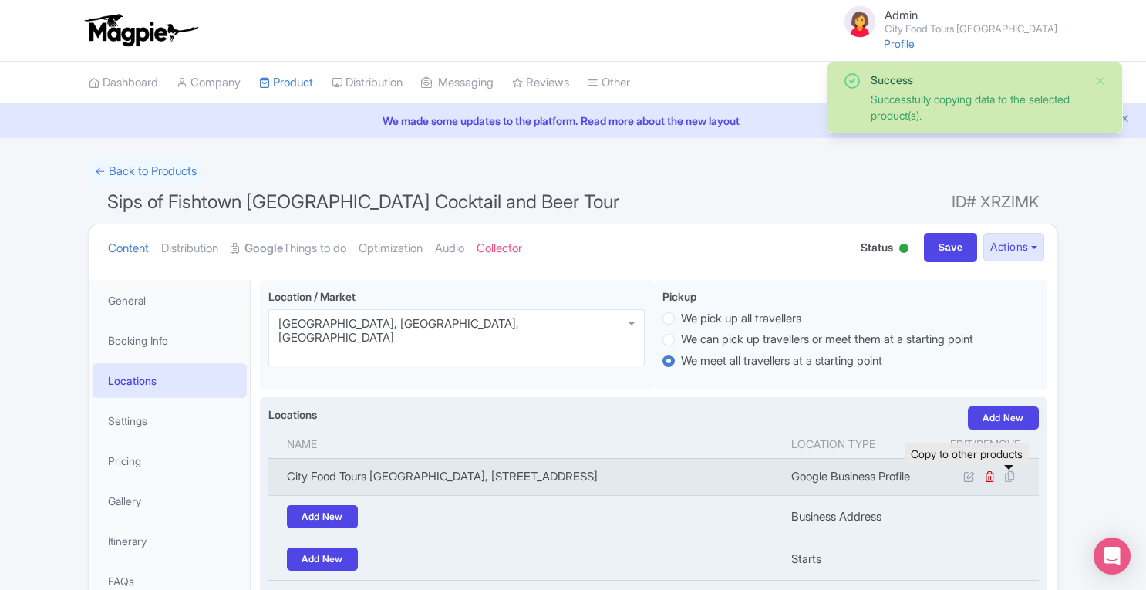
click at [1009, 477] on icon at bounding box center [1010, 477] width 22 height 14
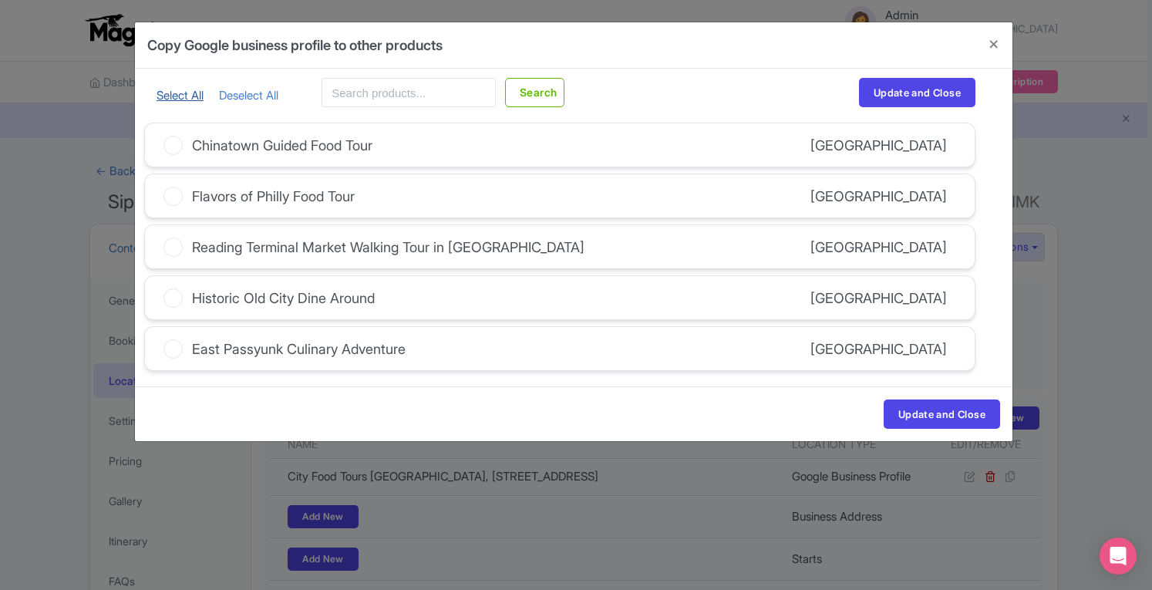
click at [179, 96] on link "Select All" at bounding box center [180, 95] width 47 height 15
click at [168, 99] on link "Select All" at bounding box center [180, 95] width 47 height 15
click at [171, 145] on icon at bounding box center [173, 145] width 19 height 19
click at [0, 0] on input "Chinatown Guided Food Tour" at bounding box center [0, 0] width 0 height 0
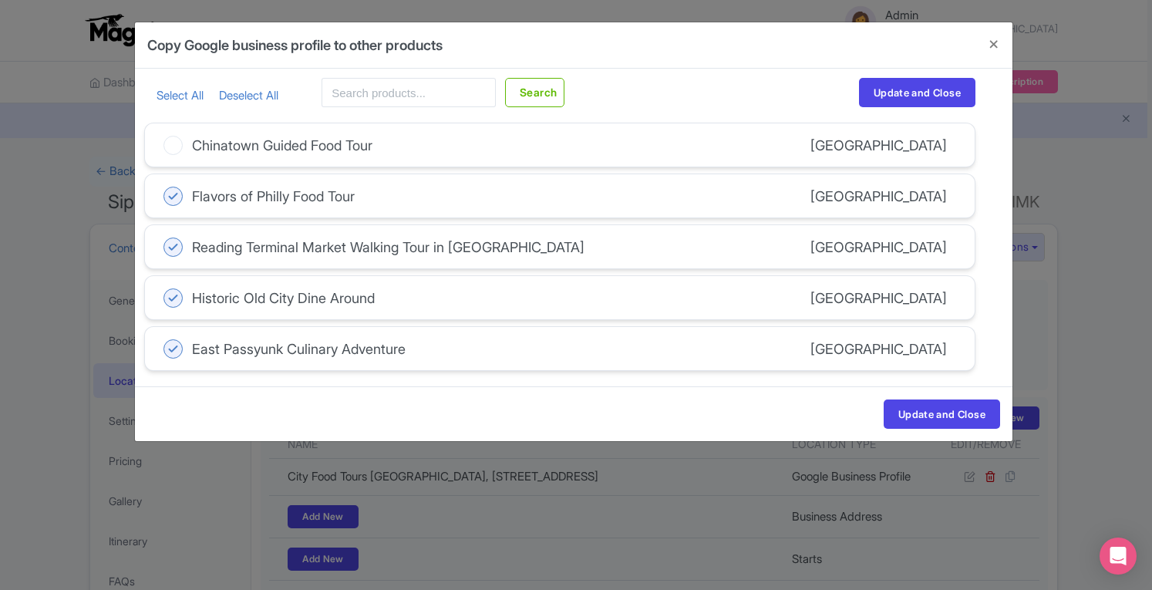
click at [173, 196] on icon at bounding box center [173, 196] width 19 height 19
click at [0, 0] on input "Flavors of Philly Food Tour" at bounding box center [0, 0] width 0 height 0
click at [170, 248] on icon at bounding box center [173, 247] width 19 height 19
click at [0, 0] on input "Reading Terminal Market Walking Tour in [GEOGRAPHIC_DATA]" at bounding box center [0, 0] width 0 height 0
click at [915, 413] on button "Update and Close" at bounding box center [942, 414] width 116 height 29
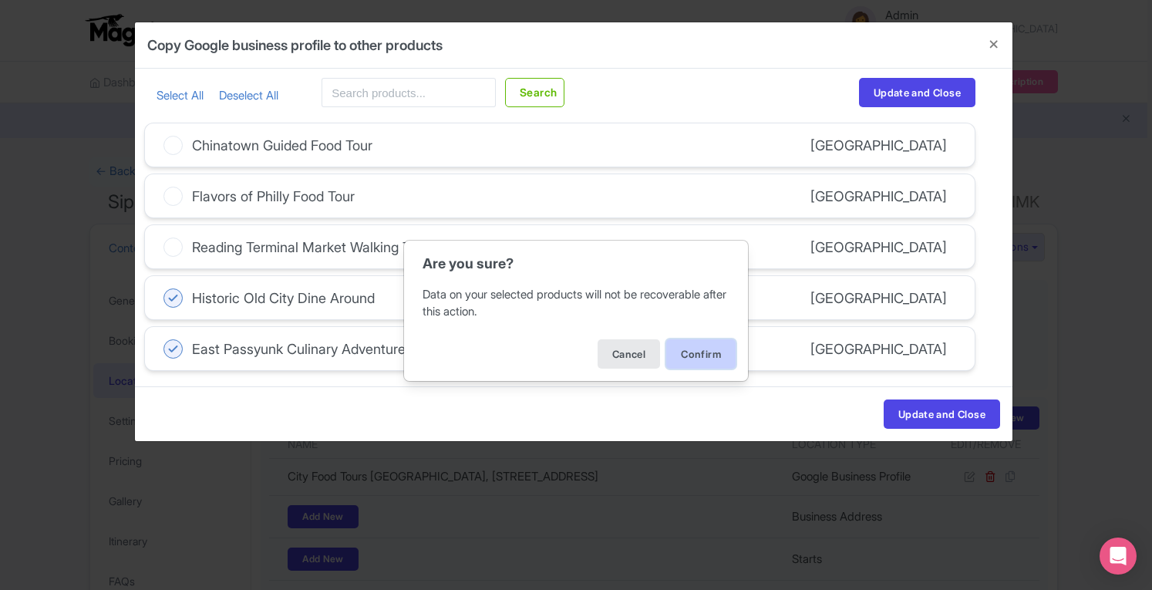
click at [690, 359] on button "Confirm" at bounding box center [700, 353] width 69 height 29
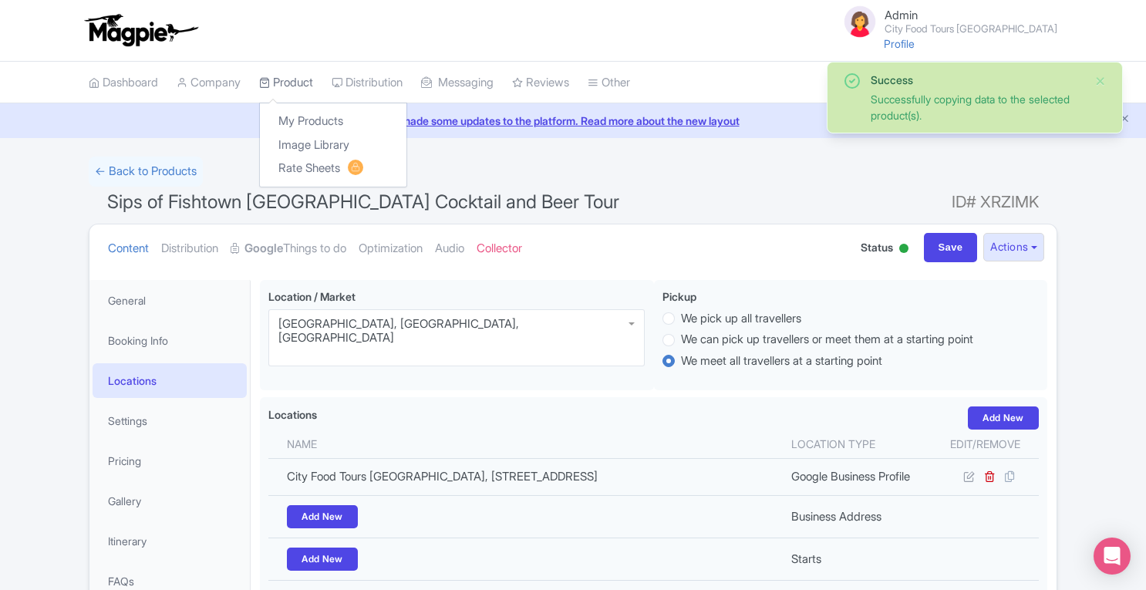
click at [295, 79] on link "Product" at bounding box center [286, 83] width 54 height 42
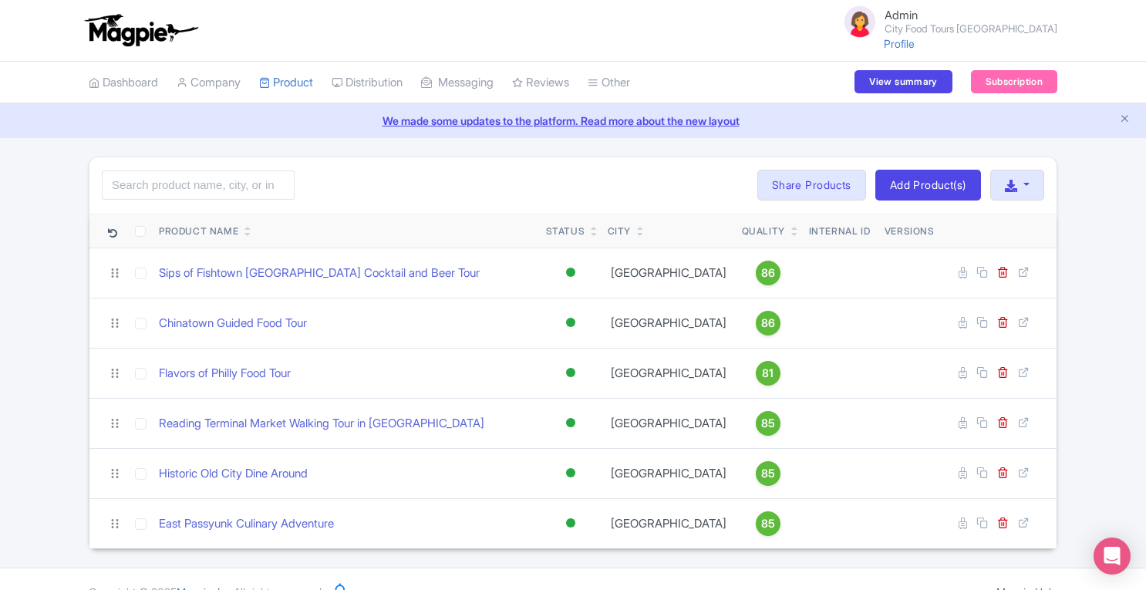
click at [217, 81] on link "Company" at bounding box center [209, 83] width 64 height 42
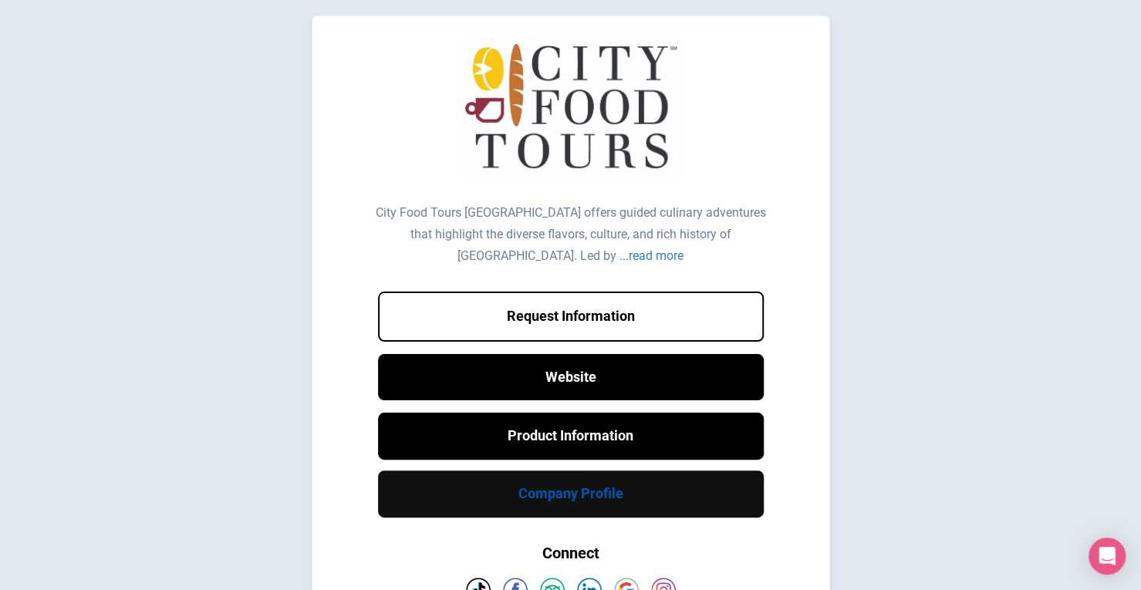
click at [589, 487] on link "Company Profile" at bounding box center [571, 493] width 386 height 47
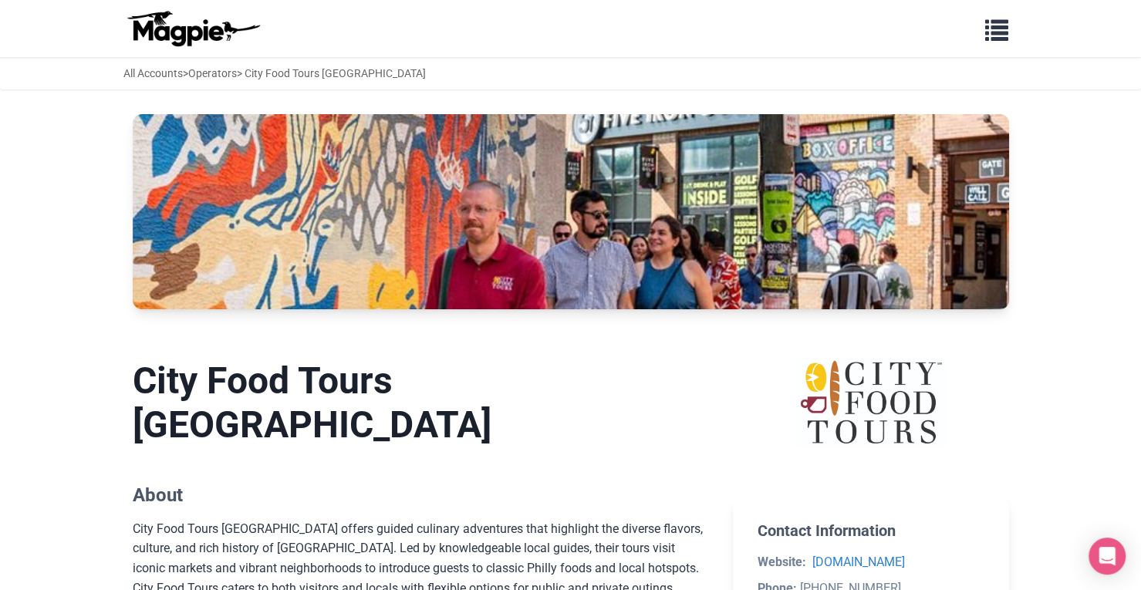
drag, startPoint x: 1151, startPoint y: 320, endPoint x: 1151, endPoint y: 62, distance: 257.6
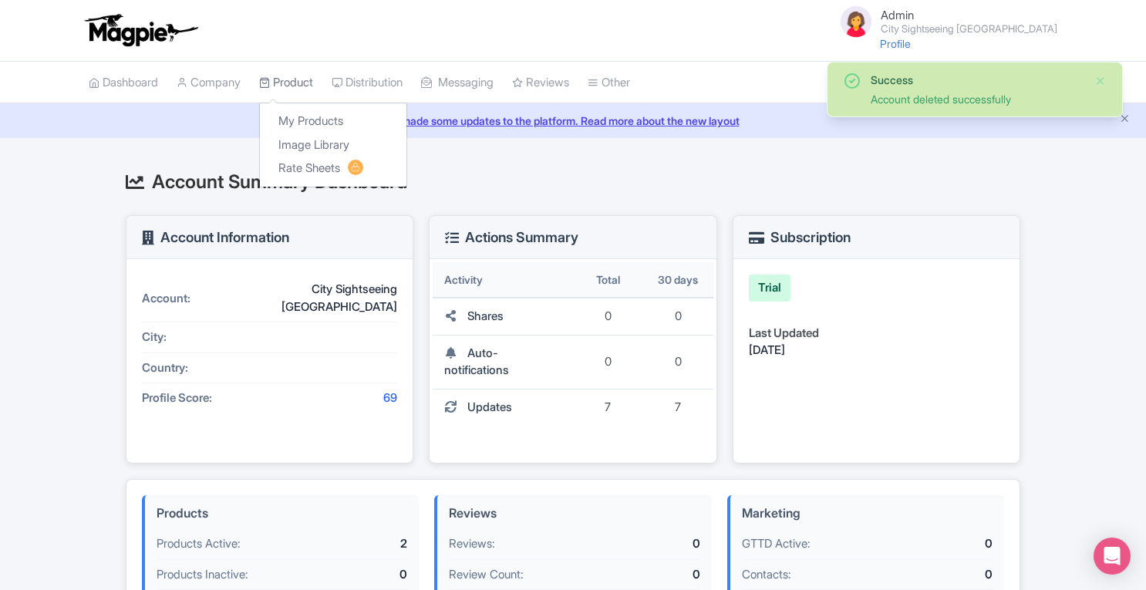
click at [291, 79] on link "Product" at bounding box center [286, 83] width 54 height 42
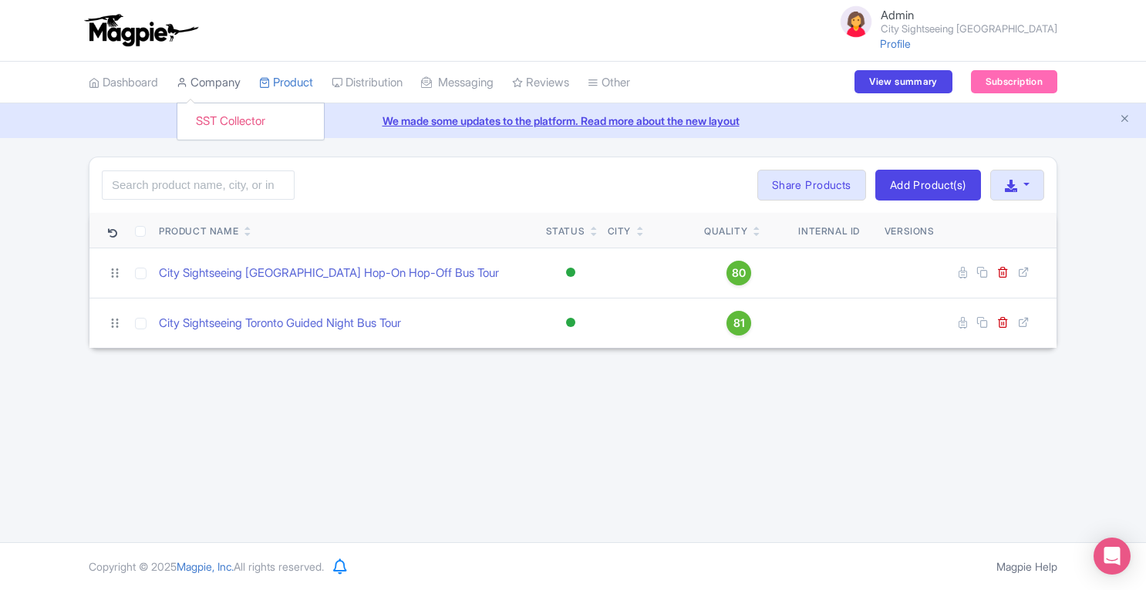
click at [207, 80] on link "Company" at bounding box center [209, 83] width 64 height 42
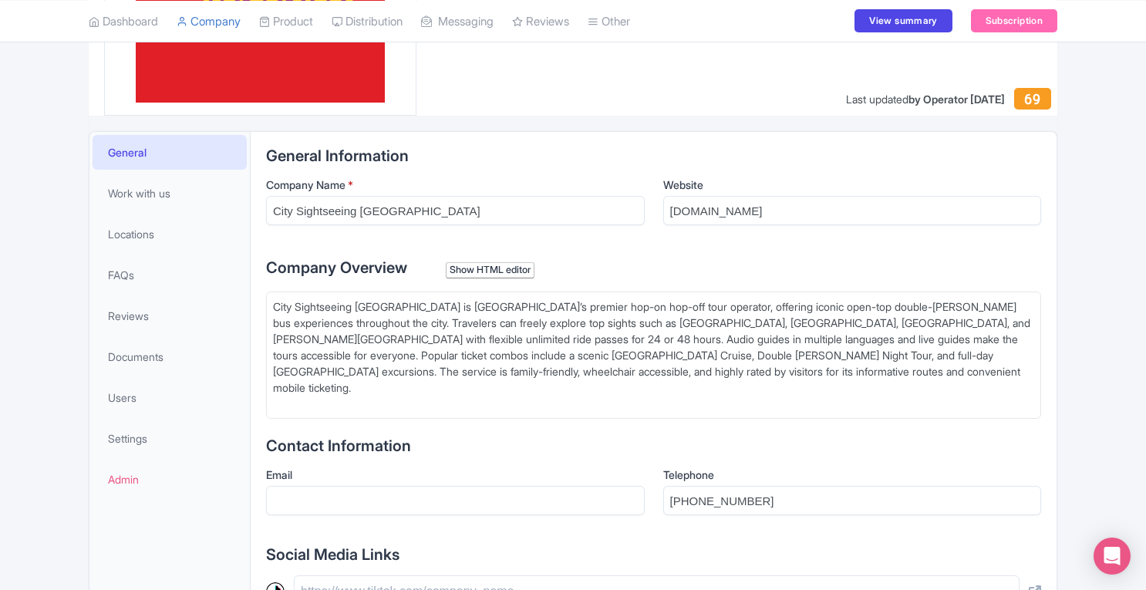
scroll to position [231, 0]
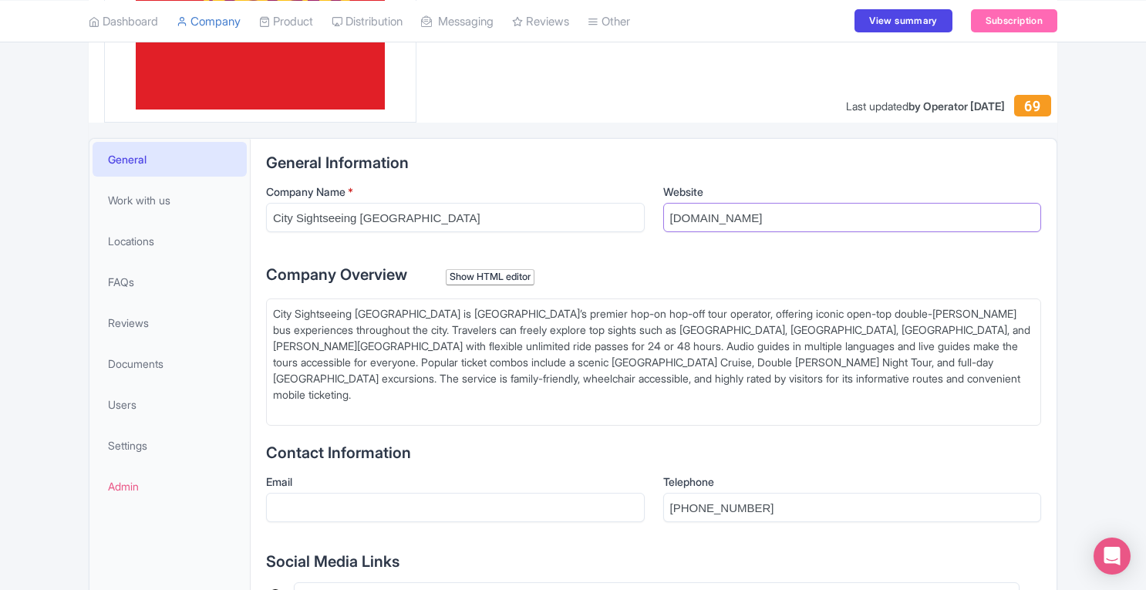
drag, startPoint x: 670, startPoint y: 215, endPoint x: 919, endPoint y: 214, distance: 249.1
click at [919, 214] on input "[DOMAIN_NAME]" at bounding box center [852, 217] width 379 height 29
click at [438, 494] on input "Email" at bounding box center [455, 507] width 379 height 29
paste input "[EMAIL_ADDRESS][DOMAIN_NAME]"
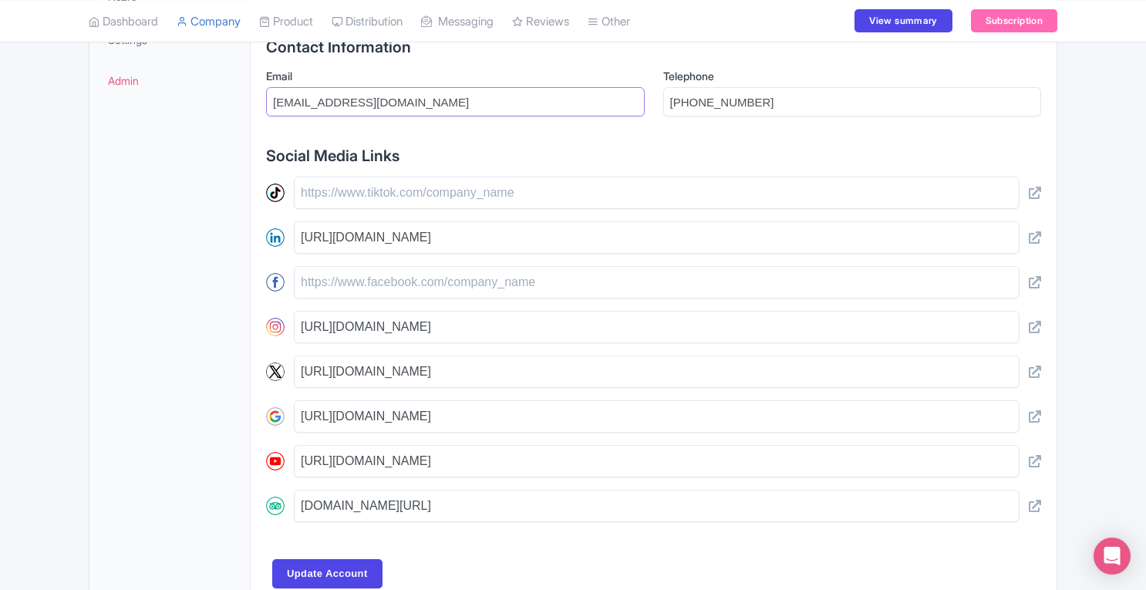
scroll to position [640, 0]
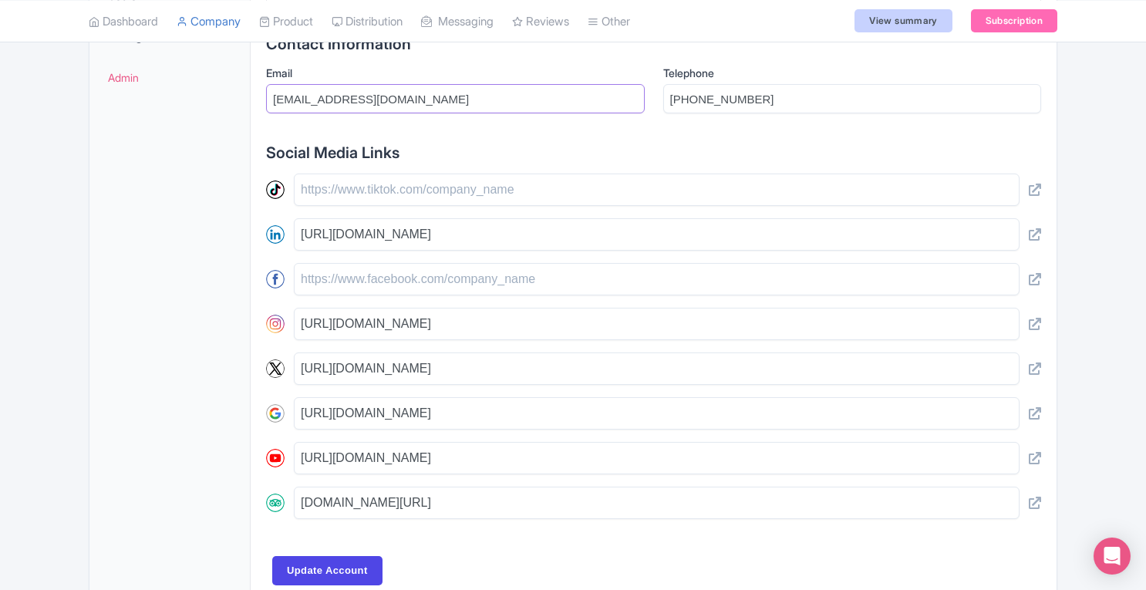
type input "[EMAIL_ADDRESS][DOMAIN_NAME]"
click at [331, 266] on input "text" at bounding box center [657, 279] width 726 height 32
paste input "[URL][DOMAIN_NAME]"
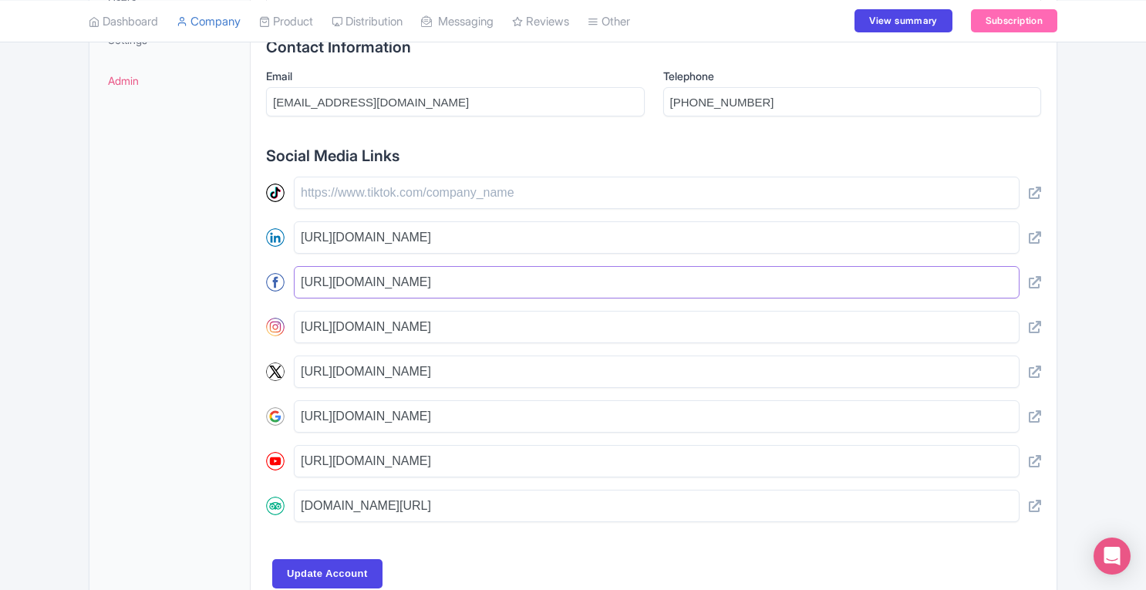
scroll to position [700, 0]
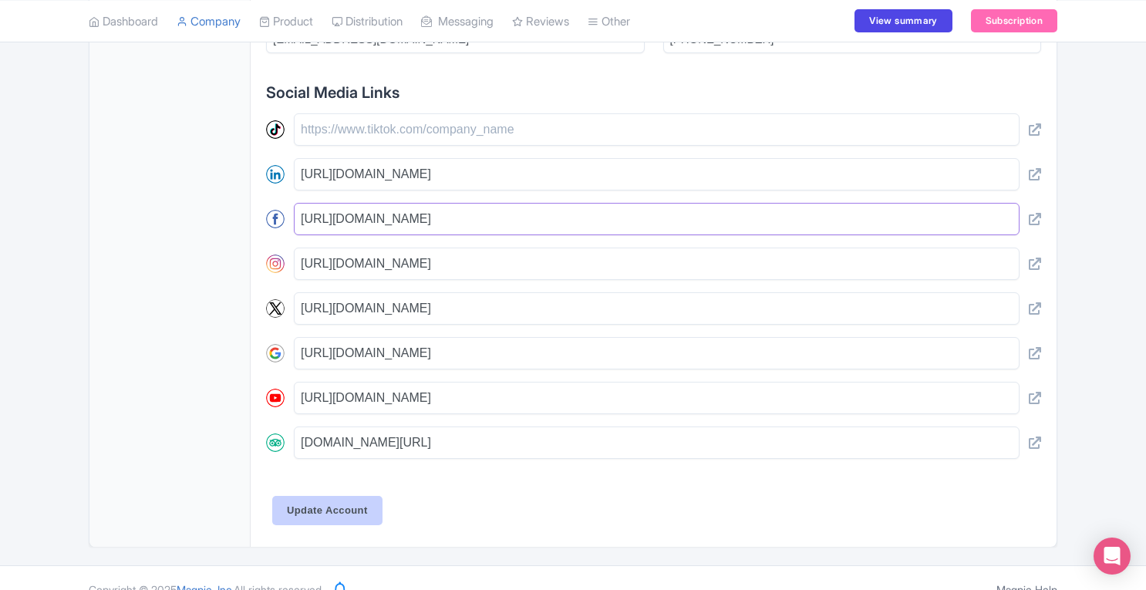
type input "[URL][DOMAIN_NAME]"
click at [369, 496] on input "Update Account" at bounding box center [327, 510] width 110 height 29
